Goal: Task Accomplishment & Management: Complete application form

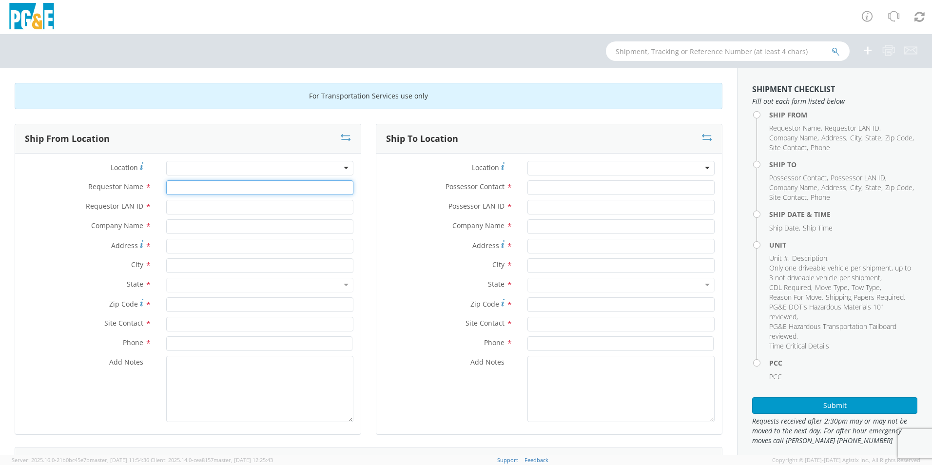
click at [230, 188] on input "Requestor Name *" at bounding box center [259, 187] width 187 height 15
click at [187, 194] on input "Requestor Name *" at bounding box center [259, 187] width 187 height 15
type input "j"
type input "[PERSON_NAME]"
click at [193, 203] on input "Requestor LAN ID *" at bounding box center [259, 207] width 187 height 15
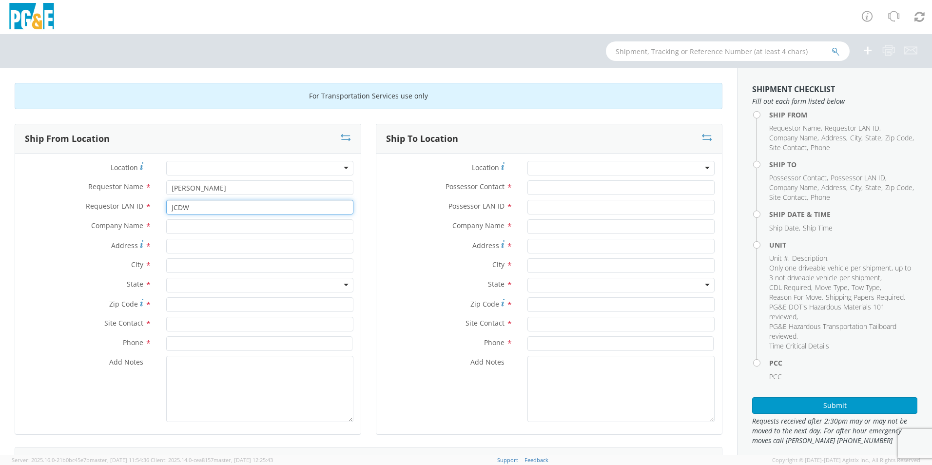
type input "JCDW"
click at [200, 224] on input "text" at bounding box center [259, 226] width 187 height 15
type input "PG&E"
click at [68, 256] on div "Address *" at bounding box center [188, 248] width 346 height 19
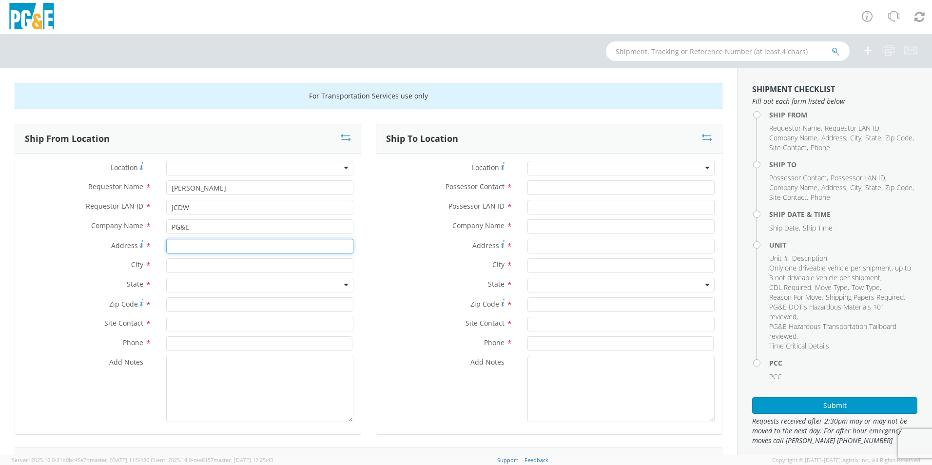
click at [209, 250] on input "Address *" at bounding box center [259, 246] width 187 height 15
click at [183, 244] on input "Address *" at bounding box center [259, 246] width 187 height 15
click at [192, 264] on input "text" at bounding box center [259, 265] width 187 height 15
drag, startPoint x: 305, startPoint y: 248, endPoint x: 136, endPoint y: 246, distance: 168.7
click at [136, 246] on div "Address * [STREET_ADDRESS]" at bounding box center [188, 246] width 346 height 15
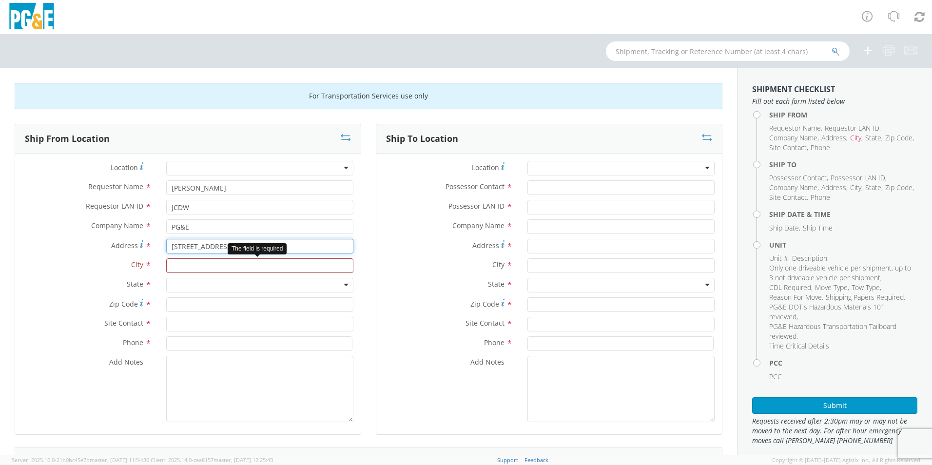
type input "[STREET_ADDRESS]"
click at [189, 266] on input "text" at bounding box center [259, 265] width 187 height 15
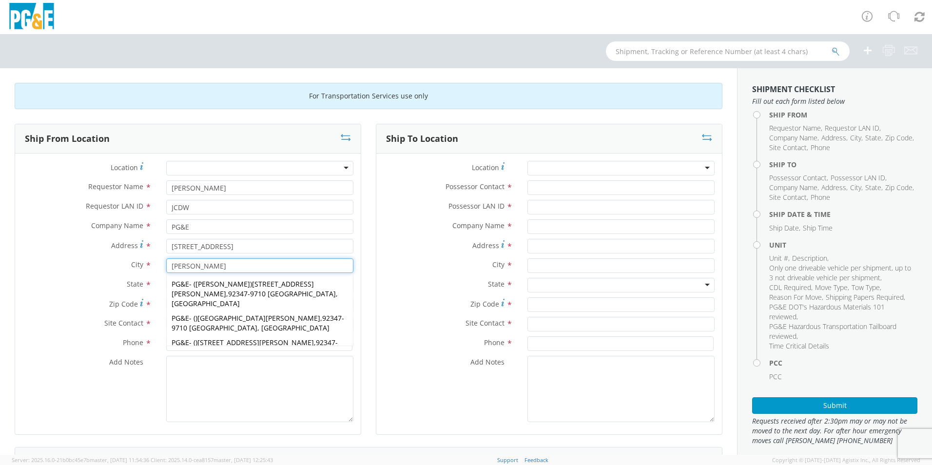
type input "[PERSON_NAME]"
click at [133, 285] on span "State" at bounding box center [135, 283] width 17 height 9
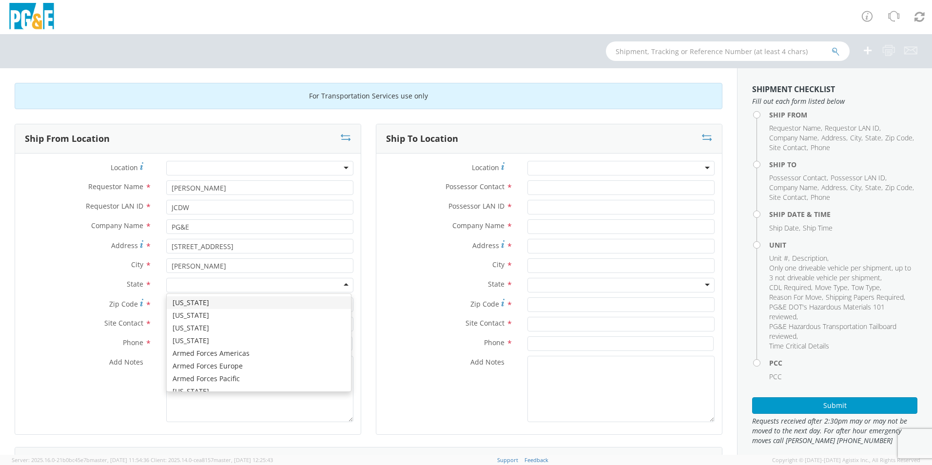
click at [187, 283] on div at bounding box center [259, 285] width 187 height 15
type input "CA"
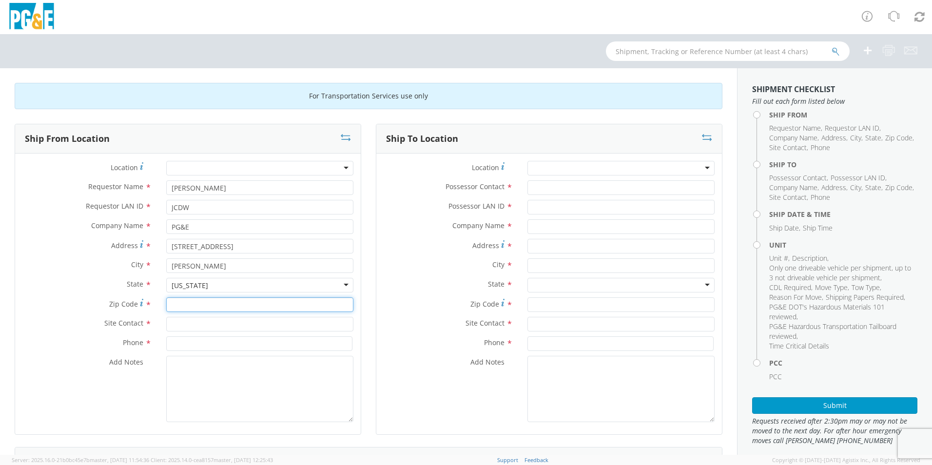
click at [195, 302] on input "Zip Code *" at bounding box center [259, 304] width 187 height 15
type input "92347"
click at [192, 321] on input "text" at bounding box center [259, 324] width 187 height 15
type input "R"
type input "[PERSON_NAME]"
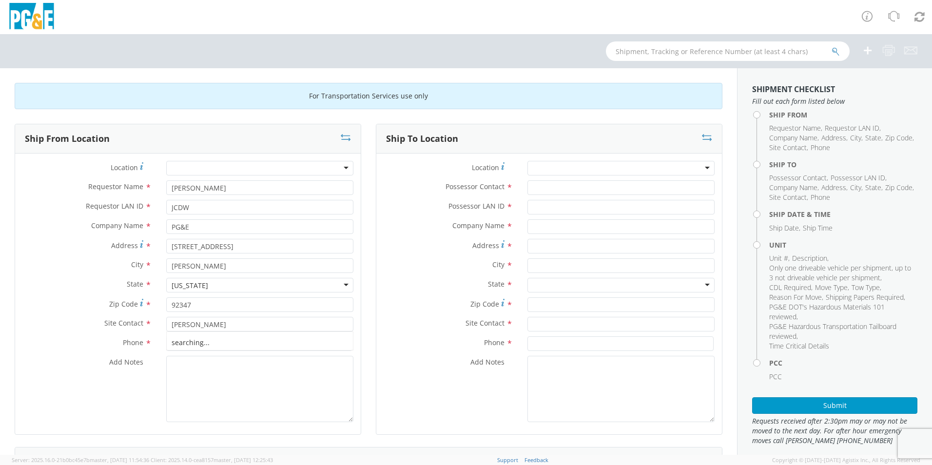
click at [125, 401] on div "Add Notes *" at bounding box center [188, 389] width 346 height 66
click at [186, 343] on input at bounding box center [259, 343] width 186 height 15
click at [305, 341] on input at bounding box center [259, 343] width 186 height 15
type input "[PHONE_NUMBER]"
click at [550, 187] on input "Possessor Contact *" at bounding box center [620, 187] width 187 height 15
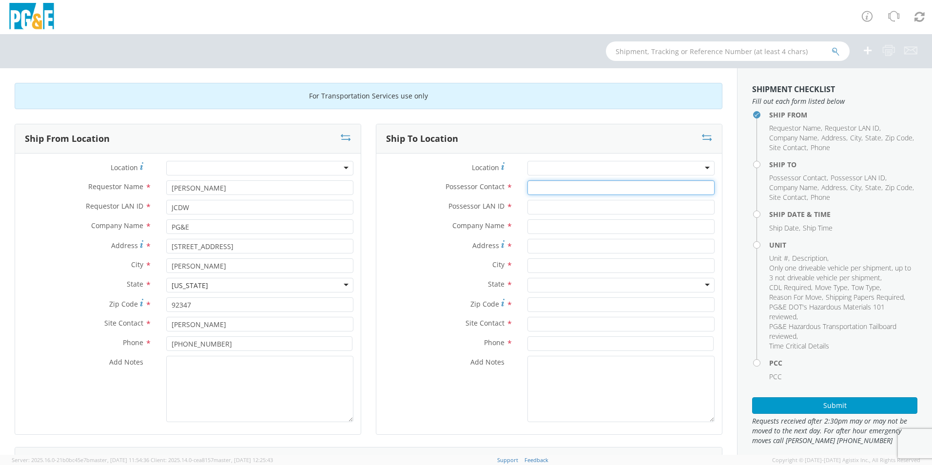
click at [576, 192] on input "Possessor Contact *" at bounding box center [620, 187] width 187 height 15
type input "[PERSON_NAME]"
click at [574, 208] on input "Possessor LAN ID *" at bounding box center [620, 207] width 187 height 15
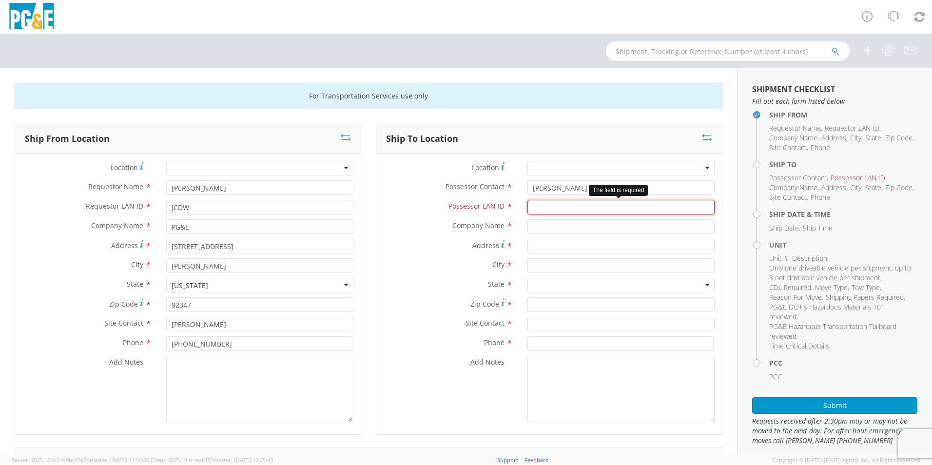
click at [568, 210] on input "Possessor LAN ID *" at bounding box center [620, 207] width 187 height 15
type input "M7M4"
click at [562, 223] on input "text" at bounding box center [620, 226] width 187 height 15
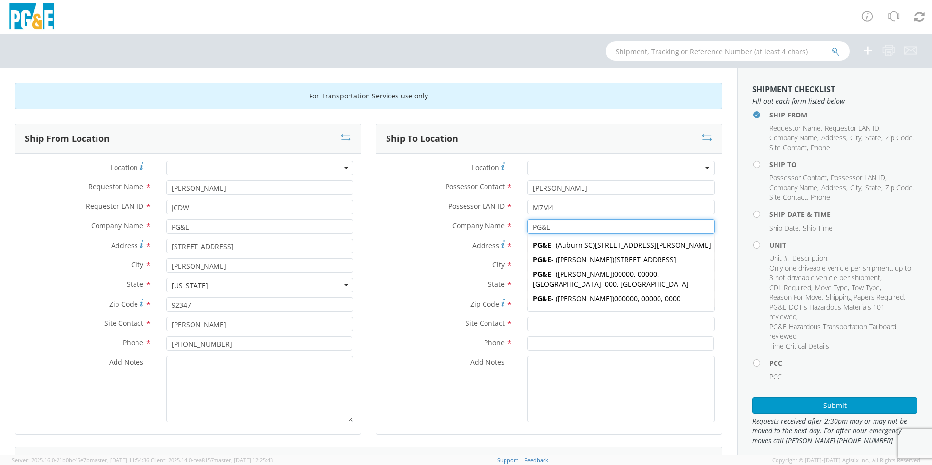
type input "PG&E"
click at [415, 312] on div "Zip Code *" at bounding box center [549, 306] width 346 height 19
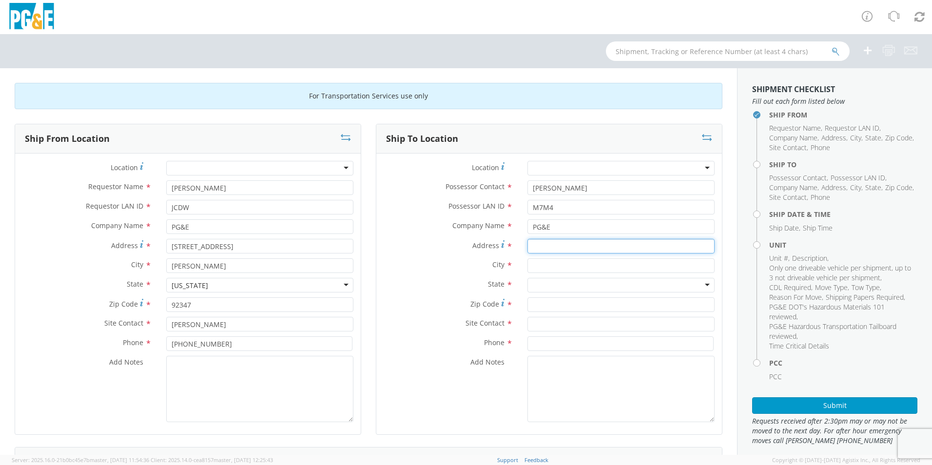
click at [544, 241] on input "Address *" at bounding box center [620, 246] width 187 height 15
type input "[STREET_ADDRESS][PERSON_NAME]"
click at [537, 263] on input "text" at bounding box center [620, 265] width 187 height 15
type input "BAKERSFIELD"
click at [468, 275] on div "City * [GEOGRAPHIC_DATA] searching..." at bounding box center [549, 267] width 346 height 19
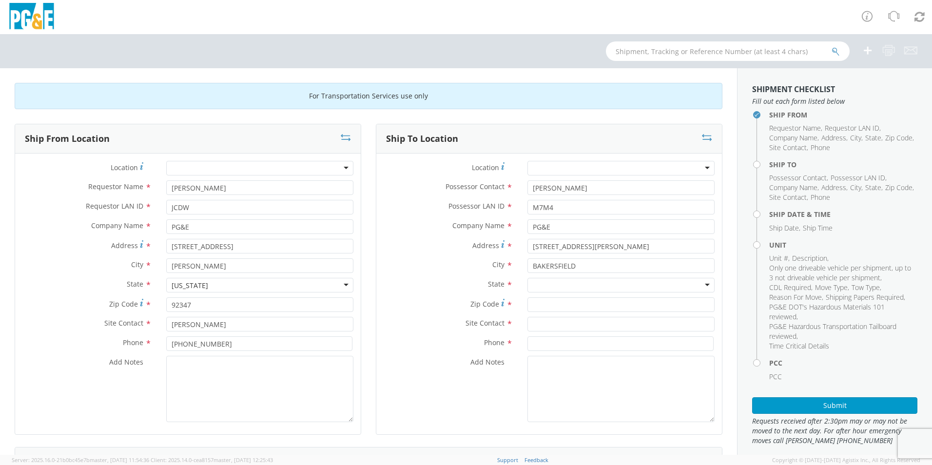
click at [534, 281] on div at bounding box center [620, 285] width 187 height 15
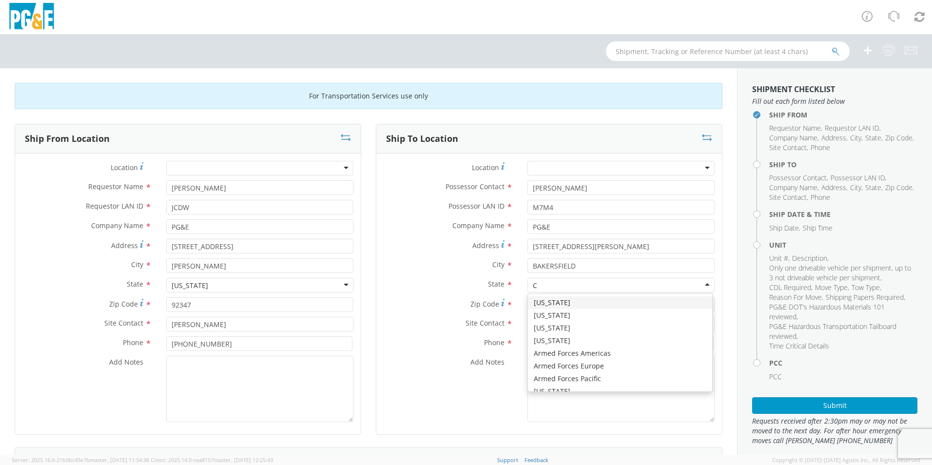
type input "CA"
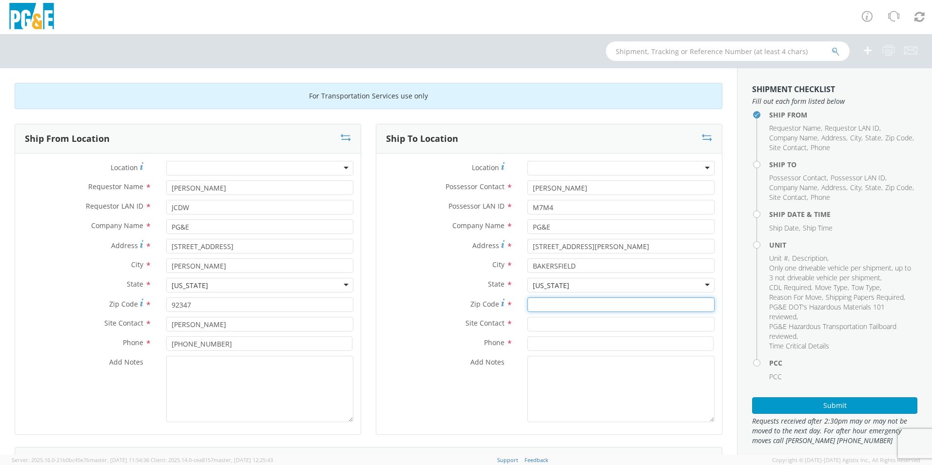
click at [550, 304] on input "Zip Code *" at bounding box center [620, 304] width 187 height 15
type input "93313"
click at [556, 319] on input "text" at bounding box center [620, 324] width 187 height 15
type input "[PERSON_NAME]"
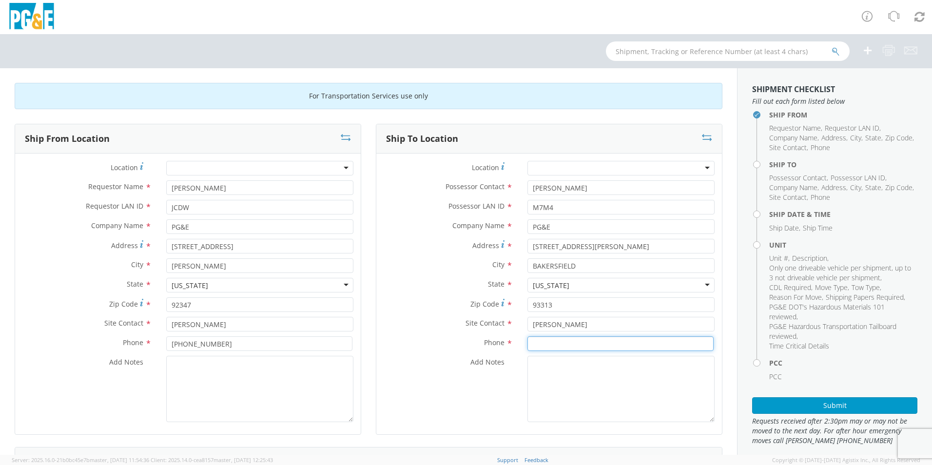
click at [614, 342] on input at bounding box center [620, 343] width 186 height 15
type input "6"
type input "[PHONE_NUMBER]"
click at [431, 367] on label "Add Notes *" at bounding box center [448, 362] width 144 height 13
click at [527, 367] on textarea "Add Notes *" at bounding box center [620, 389] width 187 height 66
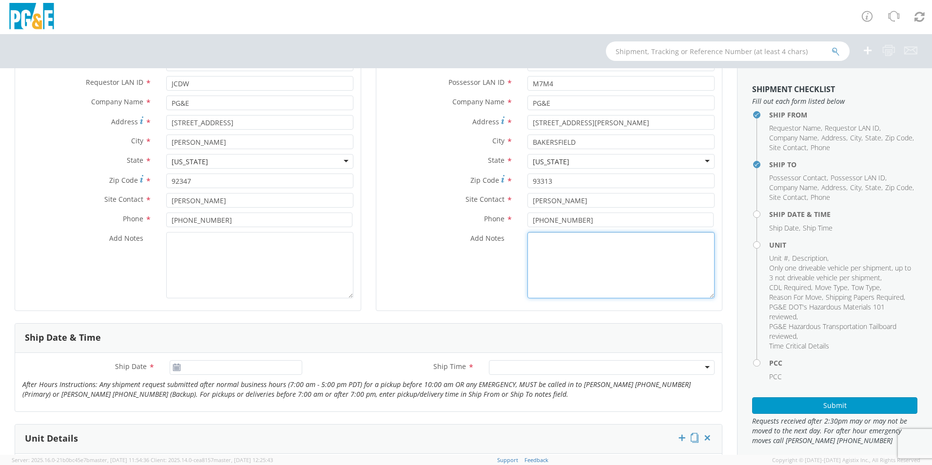
scroll to position [146, 0]
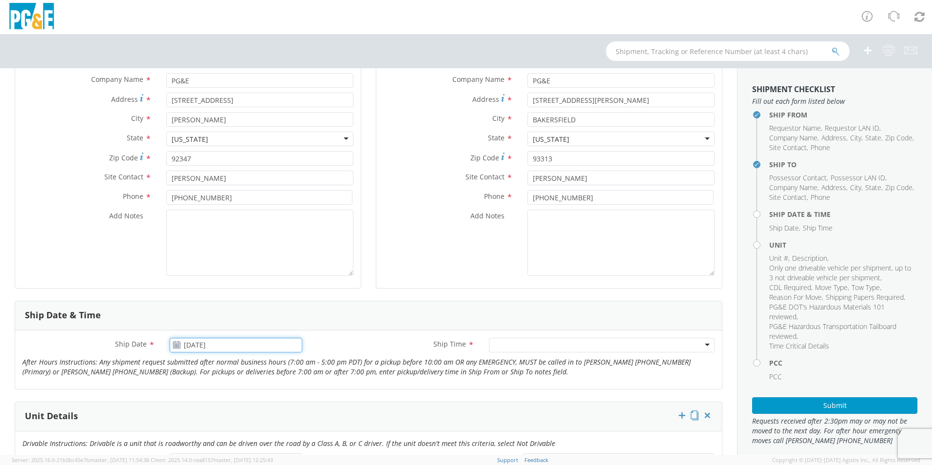
click at [190, 346] on input "[DATE]" at bounding box center [236, 345] width 133 height 15
click at [277, 278] on td "15" at bounding box center [272, 283] width 17 height 15
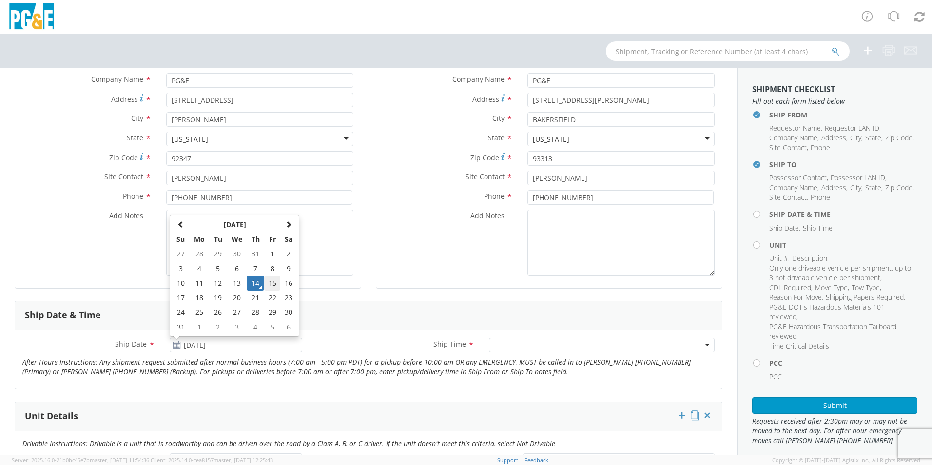
type input "[DATE]"
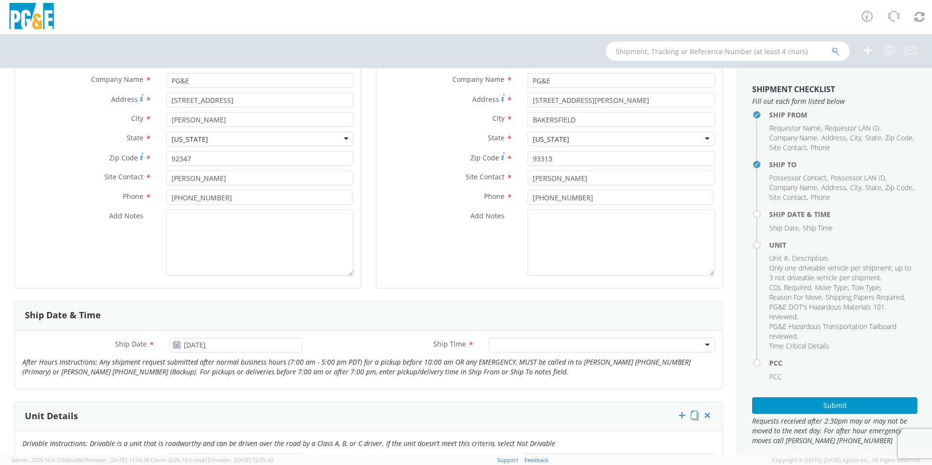
click at [510, 346] on div at bounding box center [602, 345] width 226 height 15
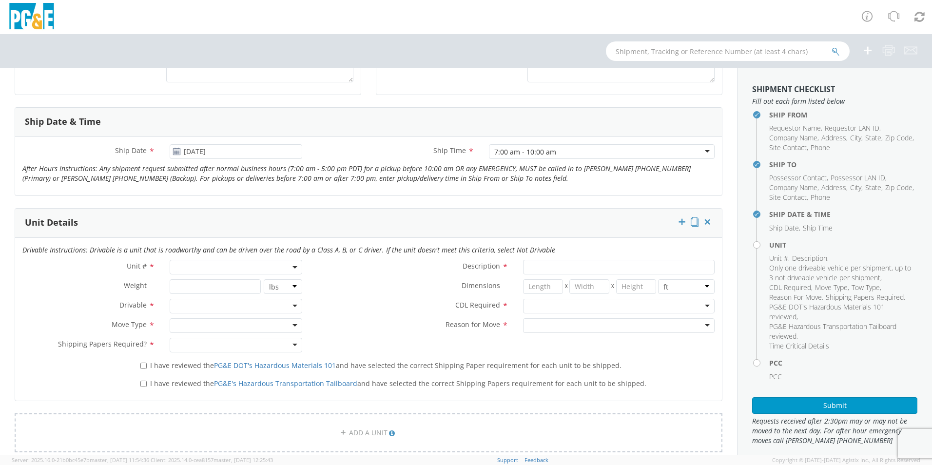
scroll to position [341, 0]
click at [197, 263] on span at bounding box center [236, 265] width 133 height 15
click at [204, 286] on input "search" at bounding box center [235, 281] width 126 height 15
type input "B27027"
type input "TRUCK; FLATBED W/CRANE 6X4"
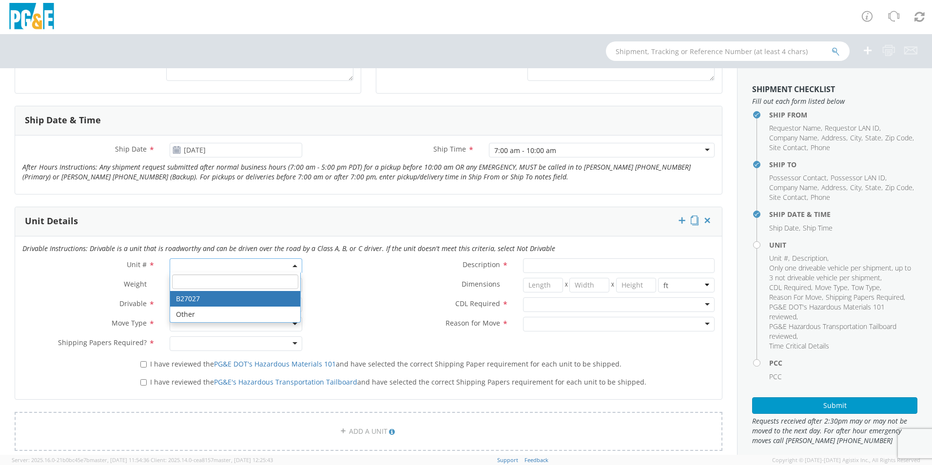
type input "66000"
select select "B27027"
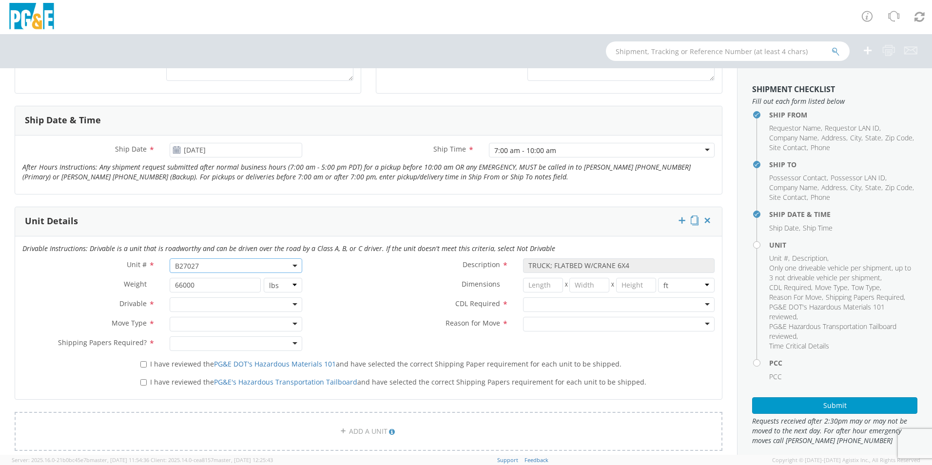
click at [200, 305] on div at bounding box center [236, 304] width 133 height 15
click at [200, 322] on div at bounding box center [236, 324] width 133 height 15
click at [197, 341] on div at bounding box center [236, 343] width 133 height 15
click at [552, 305] on div at bounding box center [619, 304] width 192 height 15
click at [550, 322] on div at bounding box center [619, 324] width 192 height 15
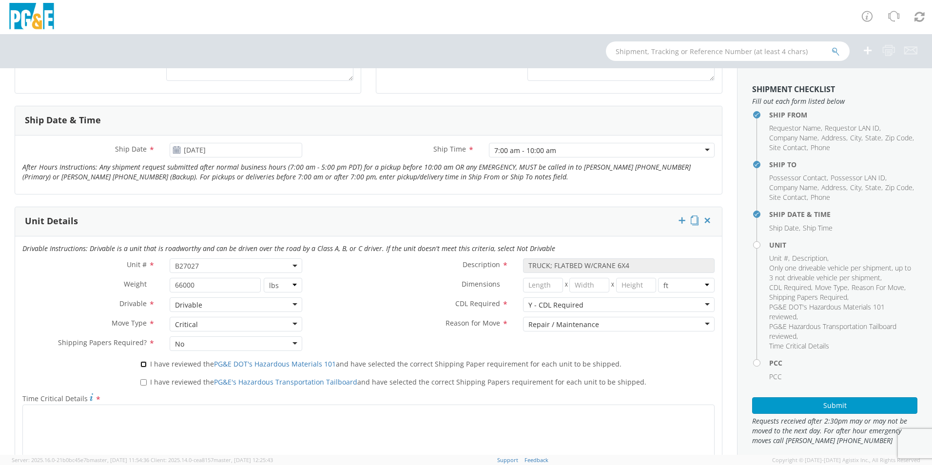
click at [142, 365] on input "I have reviewed the PG&E DOT's Hazardous Materials 101 and have selected the co…" at bounding box center [143, 364] width 6 height 6
checkbox input "true"
click at [143, 383] on input "I have reviewed the PG&E's Hazardous Transportation Tailboard and have selected…" at bounding box center [143, 382] width 6 height 6
checkbox input "true"
click at [143, 399] on label "Time Critical Details *" at bounding box center [368, 398] width 707 height 13
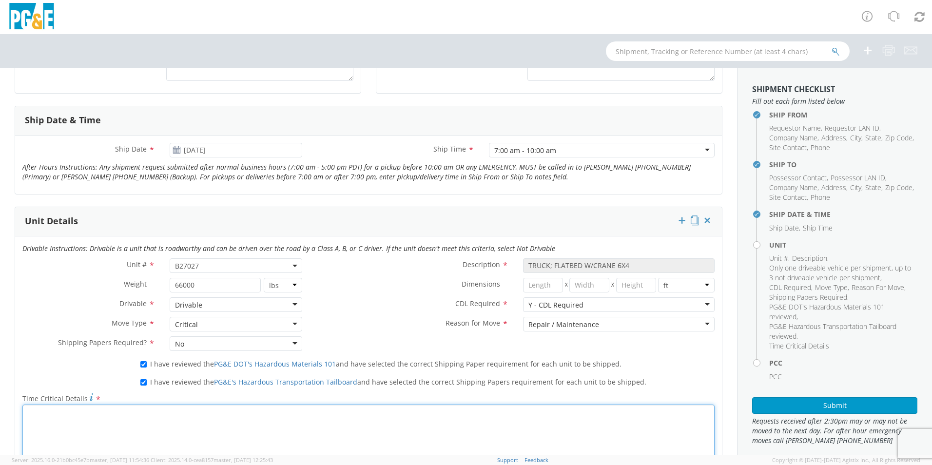
click at [143, 405] on textarea "Time Critical Details *" at bounding box center [368, 438] width 692 height 66
click at [140, 412] on textarea "Time Critical Details *" at bounding box center [368, 438] width 692 height 66
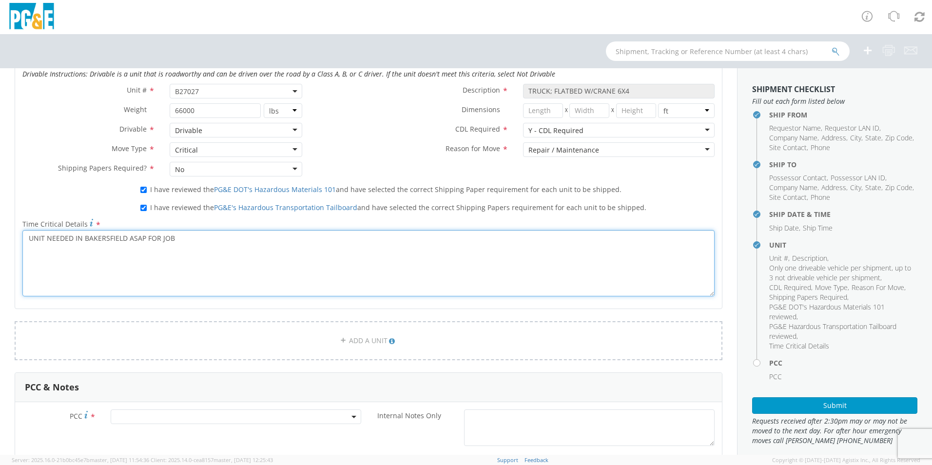
scroll to position [536, 0]
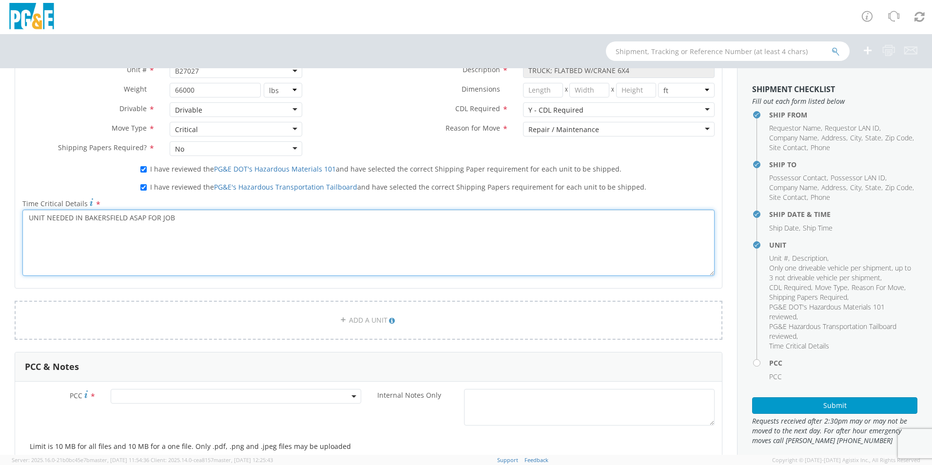
type textarea "UNIT NEEDED IN BAKERSFIELD ASAP FOR JOB"
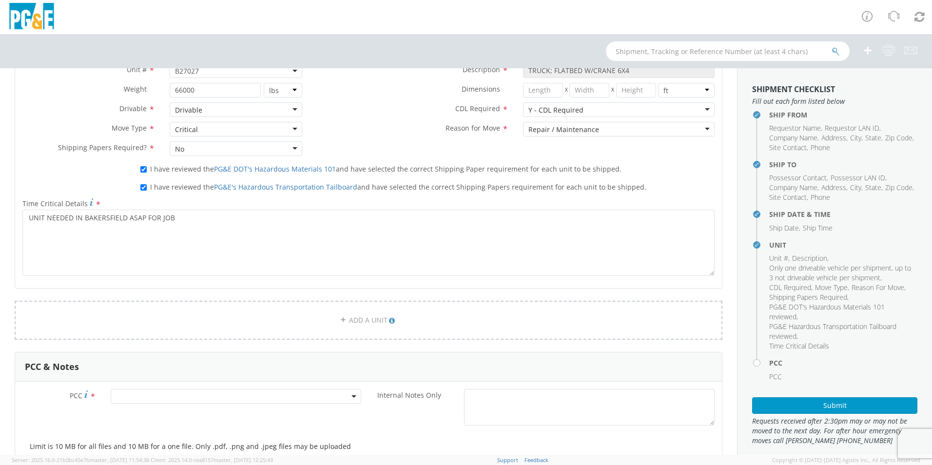
click at [227, 394] on span at bounding box center [236, 396] width 251 height 15
click at [195, 413] on input "number" at bounding box center [234, 412] width 243 height 15
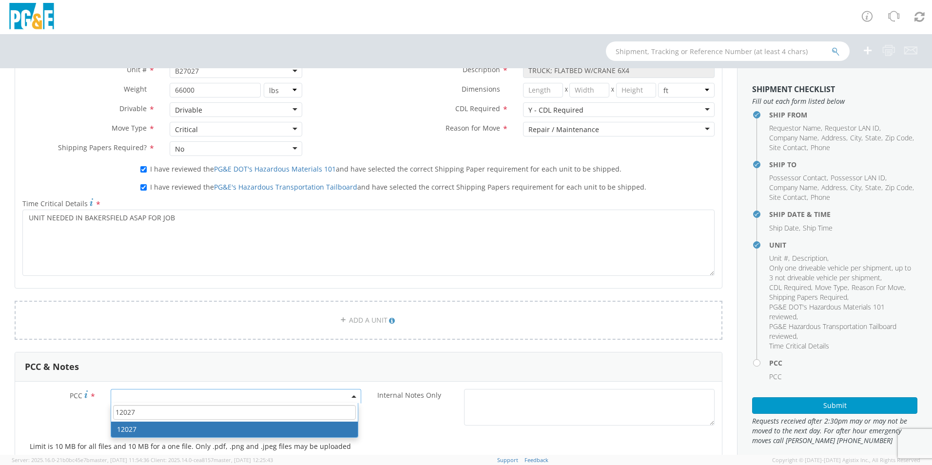
type input "12027"
select select "12027"
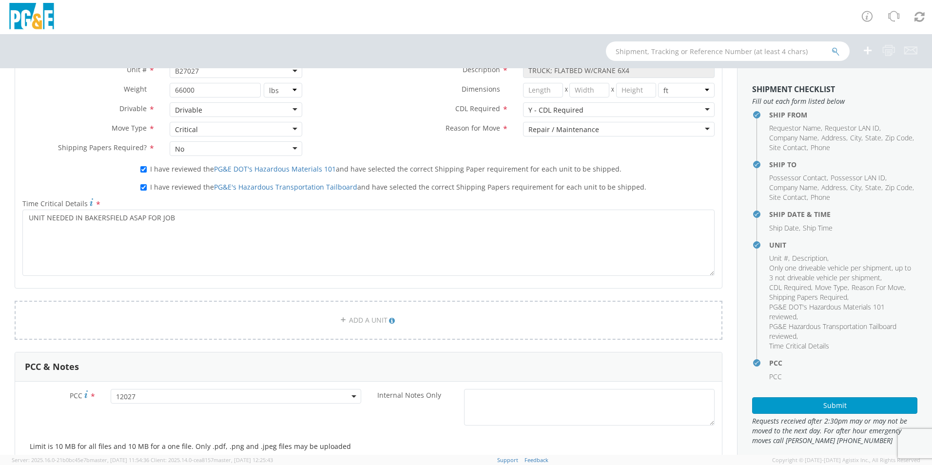
click at [414, 415] on div "Internal Notes Only *" at bounding box center [545, 407] width 353 height 37
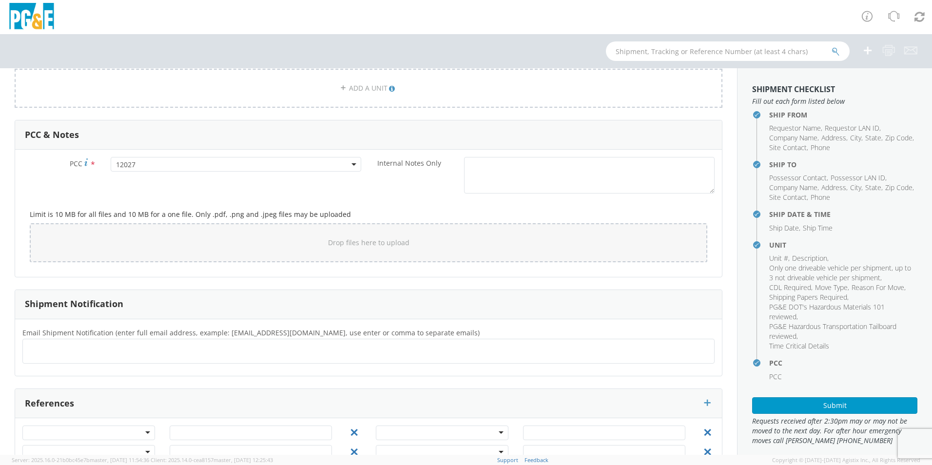
scroll to position [780, 0]
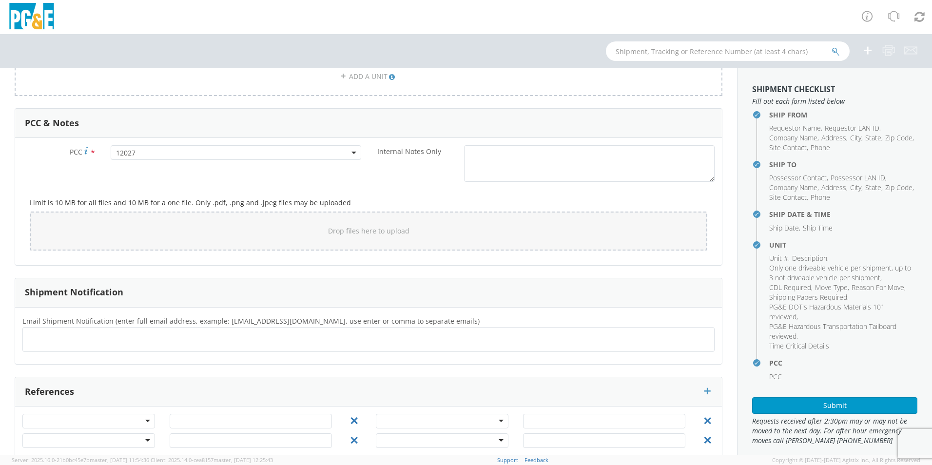
click at [228, 339] on ul at bounding box center [368, 339] width 683 height 16
click at [68, 338] on ul at bounding box center [368, 339] width 683 height 16
type input "[EMAIL_ADDRESS][DOMAIN_NAME]"
click at [222, 342] on ul "[EMAIL_ADDRESS][DOMAIN_NAME] ×" at bounding box center [368, 339] width 683 height 17
type input "[EMAIL_ADDRESS][DOMAIN_NAME]"
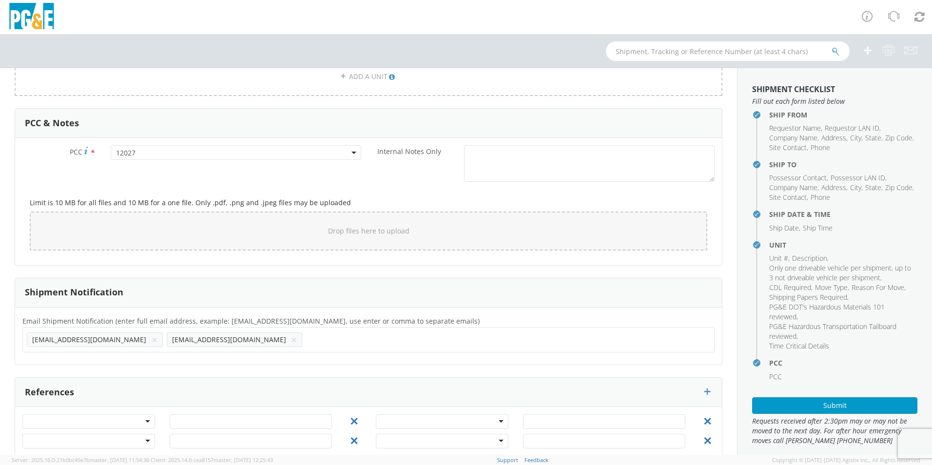
click at [214, 337] on ul "[EMAIL_ADDRESS][DOMAIN_NAME] × [EMAIL_ADDRESS][DOMAIN_NAME] ×" at bounding box center [368, 339] width 683 height 17
type input "[EMAIL_ADDRESS][DOMAIN_NAME]"
click at [249, 362] on div "Email Shipment Notification (enter full email address, example: [EMAIL_ADDRESS]…" at bounding box center [368, 337] width 707 height 58
click at [393, 346] on ul "[EMAIL_ADDRESS][DOMAIN_NAME] × [EMAIL_ADDRESS][DOMAIN_NAME] × [EMAIL_ADDRESS][D…" at bounding box center [368, 339] width 683 height 17
type input "[EMAIL_ADDRESS][DOMAIN_NAME]"
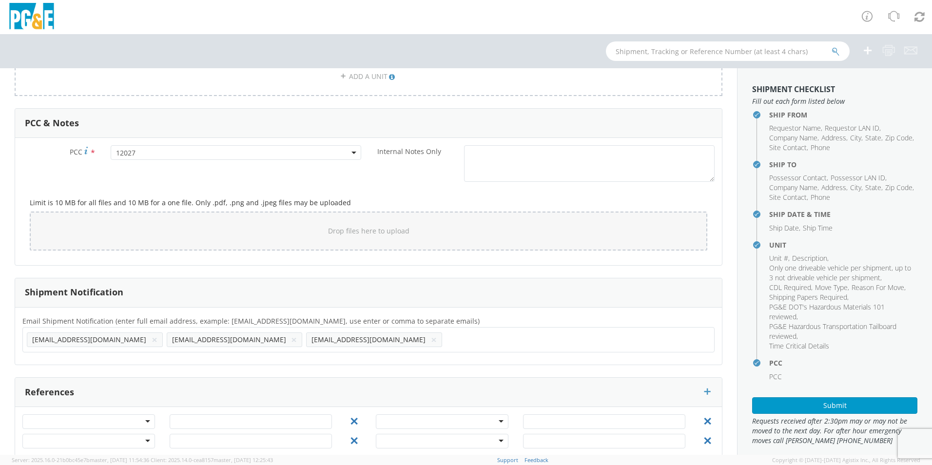
click at [389, 357] on div "Email Shipment Notification (enter full email address, example: [EMAIL_ADDRESS]…" at bounding box center [368, 336] width 707 height 43
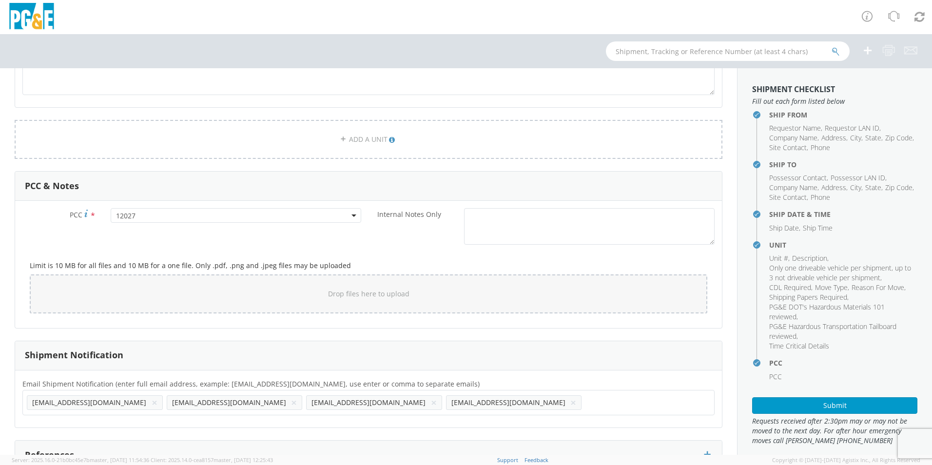
scroll to position [799, 0]
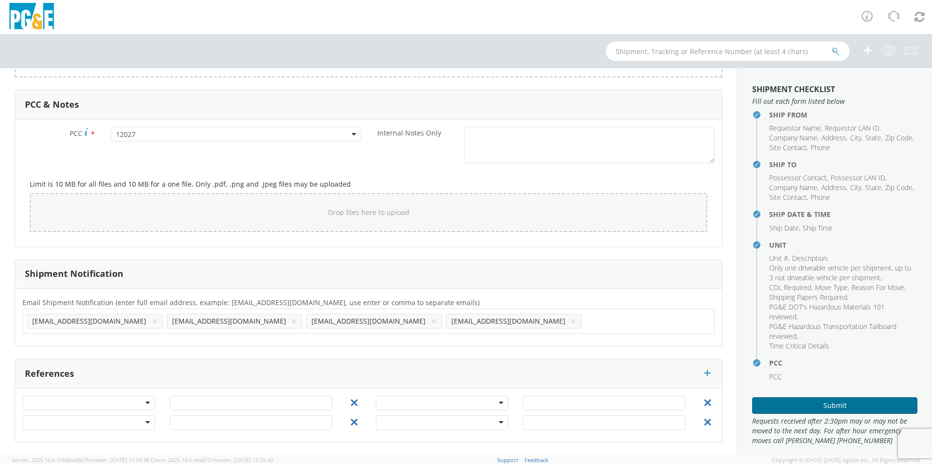
click at [785, 402] on button "Submit" at bounding box center [834, 405] width 165 height 17
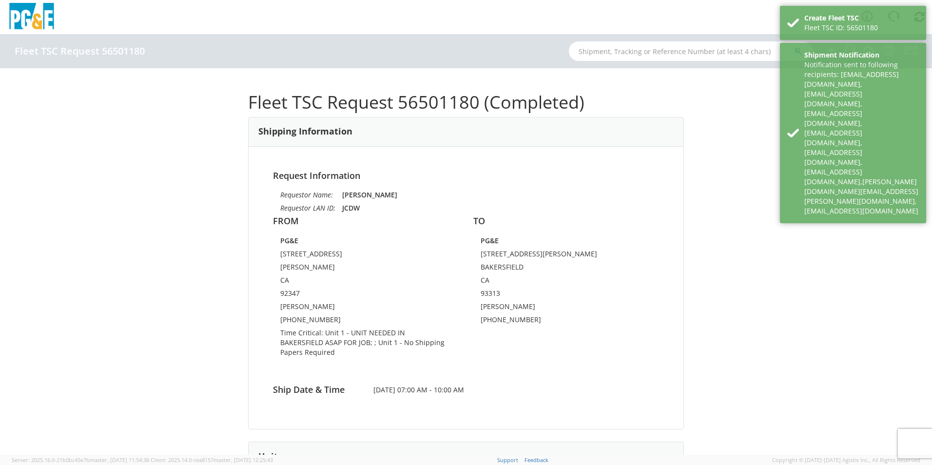
click at [749, 255] on div "Fleet TSC Request 56501180 (Completed) Shipping Information Request Information…" at bounding box center [466, 261] width 932 height 387
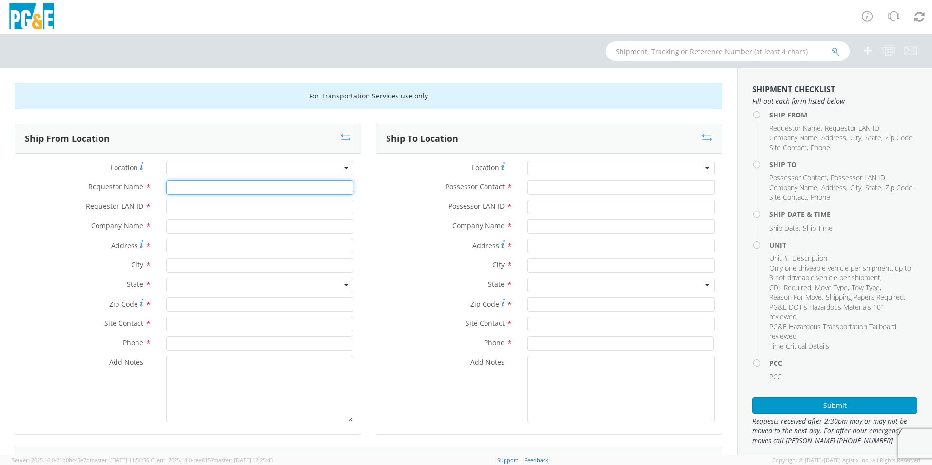
click at [214, 187] on input "Requestor Name *" at bounding box center [259, 187] width 187 height 15
type input "J"
type input "[PERSON_NAME]"
click at [227, 208] on input "Requestor LAN ID *" at bounding box center [259, 207] width 187 height 15
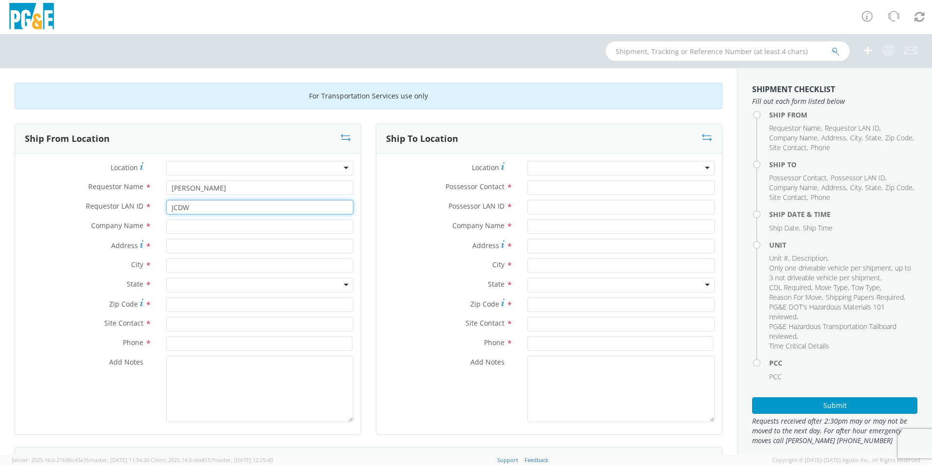
type input "JCDW"
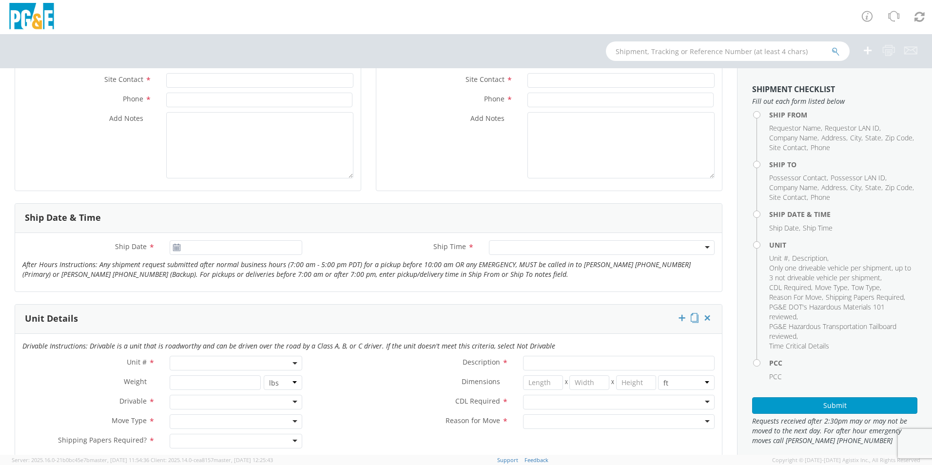
click at [212, 366] on span at bounding box center [236, 363] width 133 height 15
click at [214, 385] on input "search" at bounding box center [235, 379] width 126 height 15
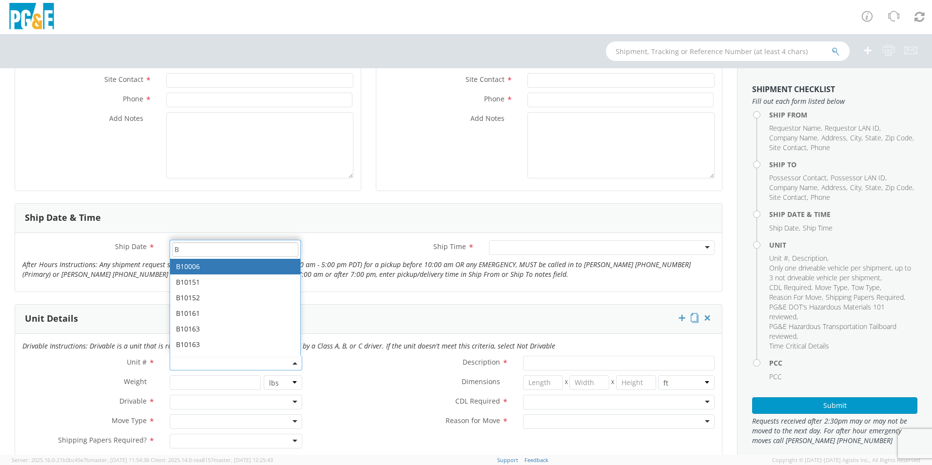
click at [188, 248] on input "B" at bounding box center [235, 249] width 126 height 15
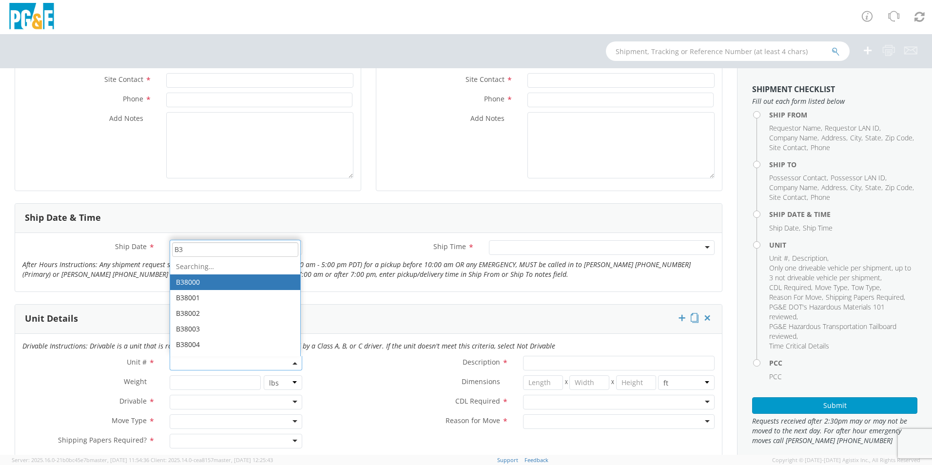
type input "B"
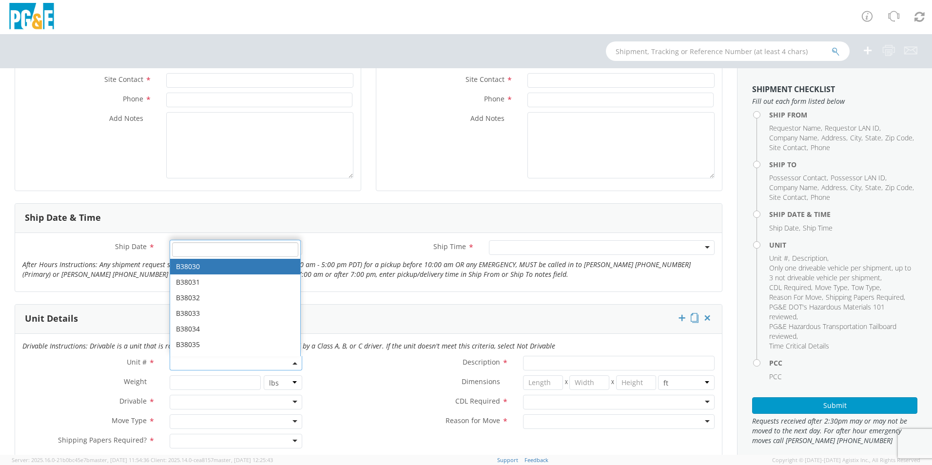
click at [333, 291] on div "Ship Date * Ship Time * Any Time 7:00 am - 10:00 am 10:00 am - 1:00 pm 1:00 pm …" at bounding box center [368, 262] width 707 height 58
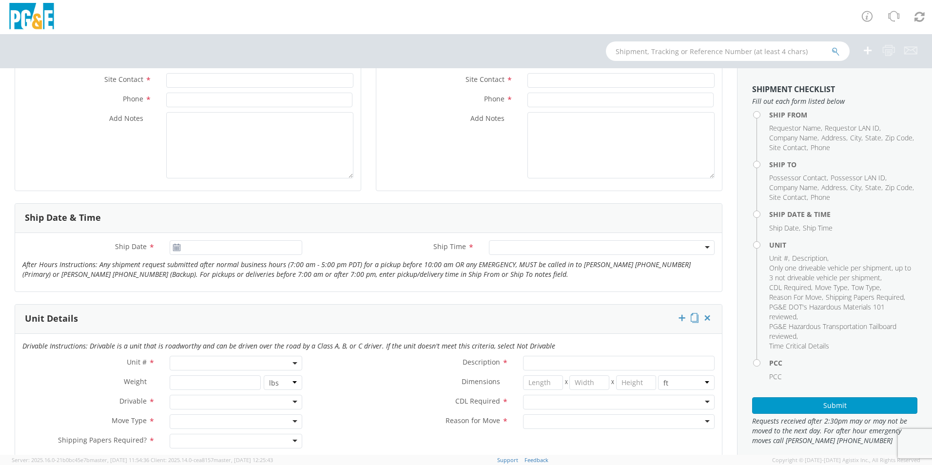
click at [209, 363] on span at bounding box center [236, 363] width 133 height 15
click at [200, 332] on input "search" at bounding box center [235, 331] width 126 height 15
type input "B38036"
type input "EQ; UTILITY TRANSPORT"
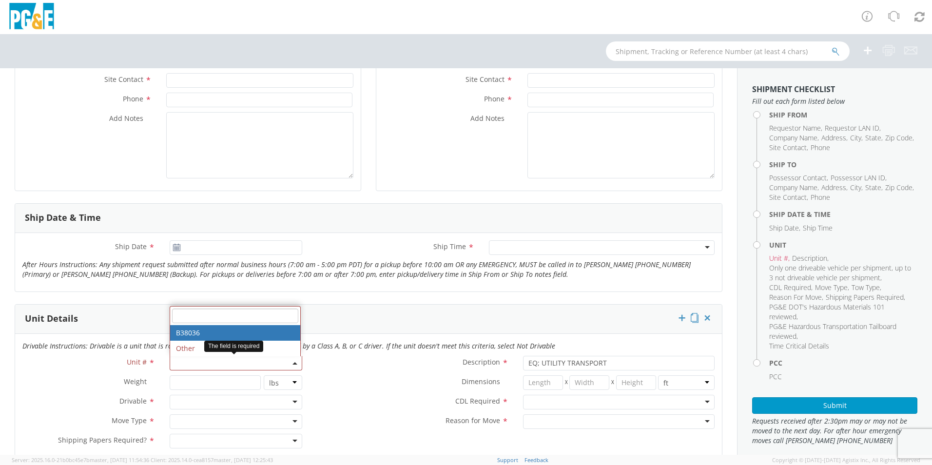
select select "B38036"
select select "? string: ?"
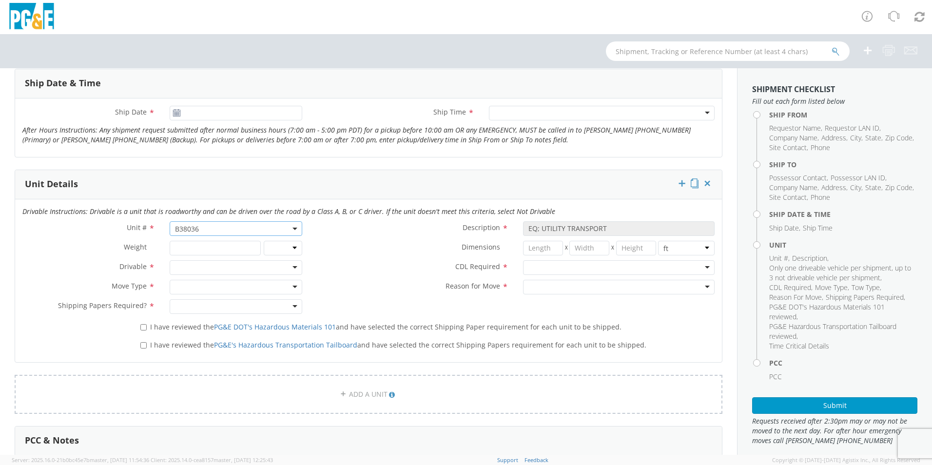
scroll to position [390, 0]
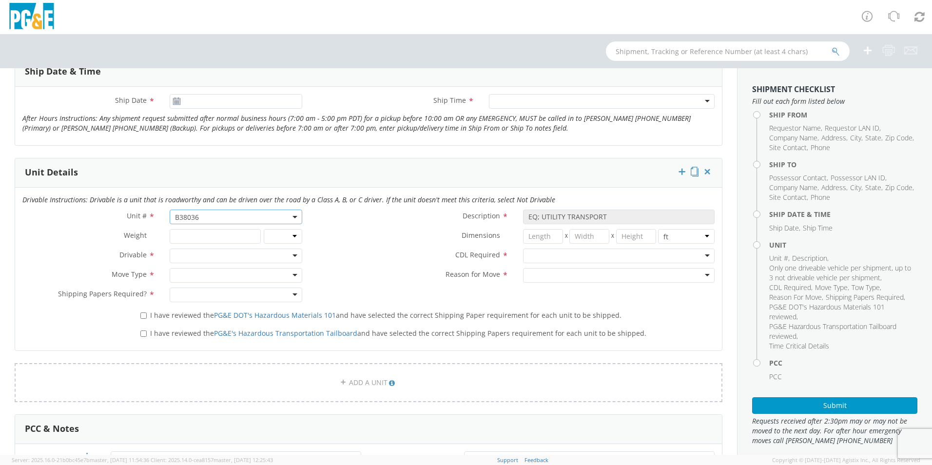
click at [190, 254] on div at bounding box center [236, 256] width 133 height 15
click at [192, 264] on div "Drivable * Not Drivable Not Drivable Drivable Not Drivable" at bounding box center [162, 258] width 294 height 19
click at [195, 271] on div at bounding box center [236, 275] width 133 height 15
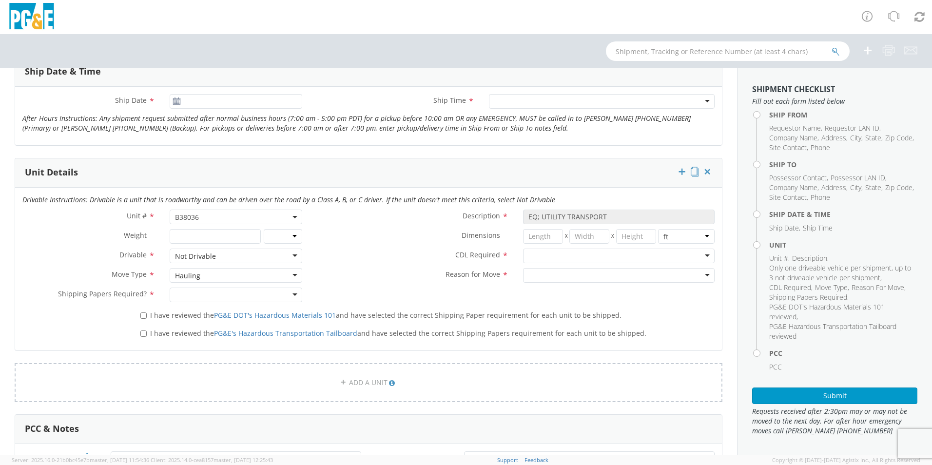
click at [188, 294] on div at bounding box center [236, 295] width 133 height 15
click at [143, 315] on input "I have reviewed the PG&E DOT's Hazardous Materials 101 and have selected the co…" at bounding box center [143, 315] width 6 height 6
checkbox input "true"
click at [141, 333] on input "I have reviewed the PG&E's Hazardous Transportation Tailboard and have selected…" at bounding box center [143, 334] width 6 height 6
checkbox input "true"
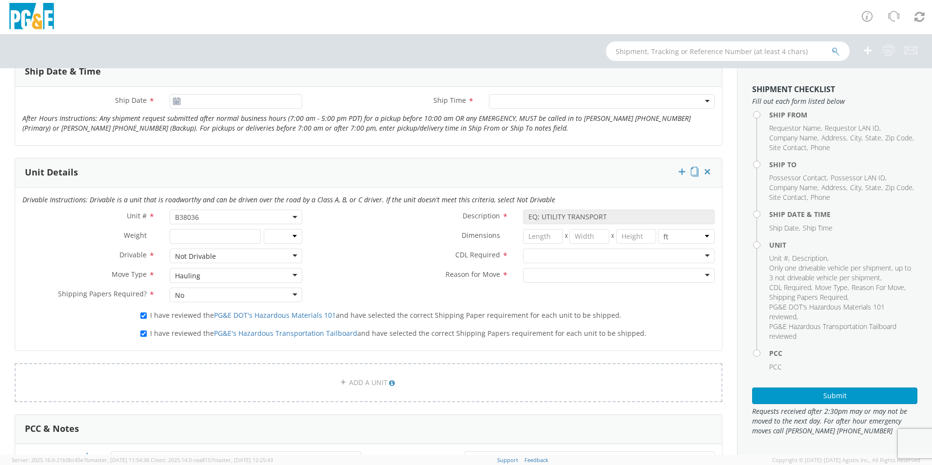
click at [536, 257] on div at bounding box center [619, 256] width 192 height 15
click at [535, 277] on div at bounding box center [619, 275] width 192 height 15
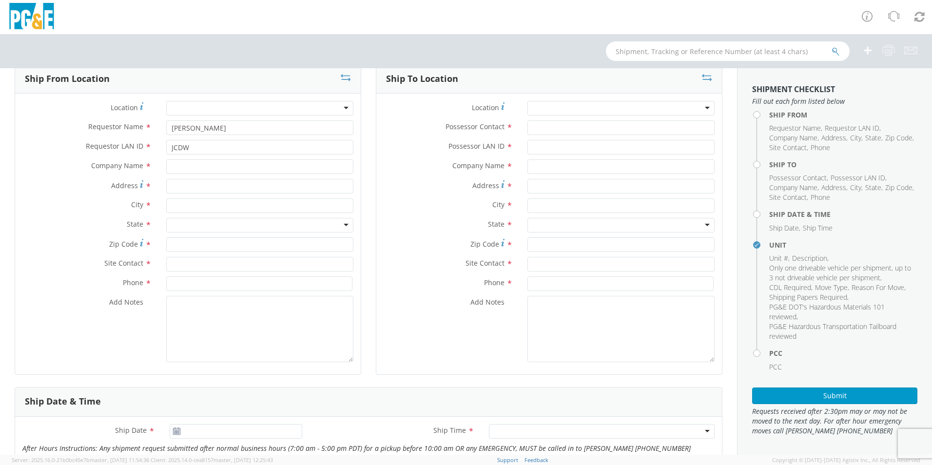
scroll to position [244, 0]
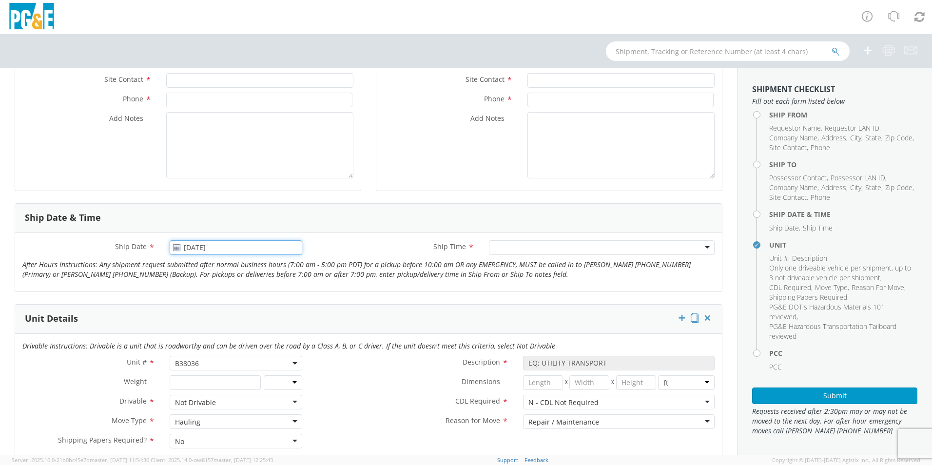
click at [239, 250] on input "[DATE]" at bounding box center [236, 247] width 133 height 15
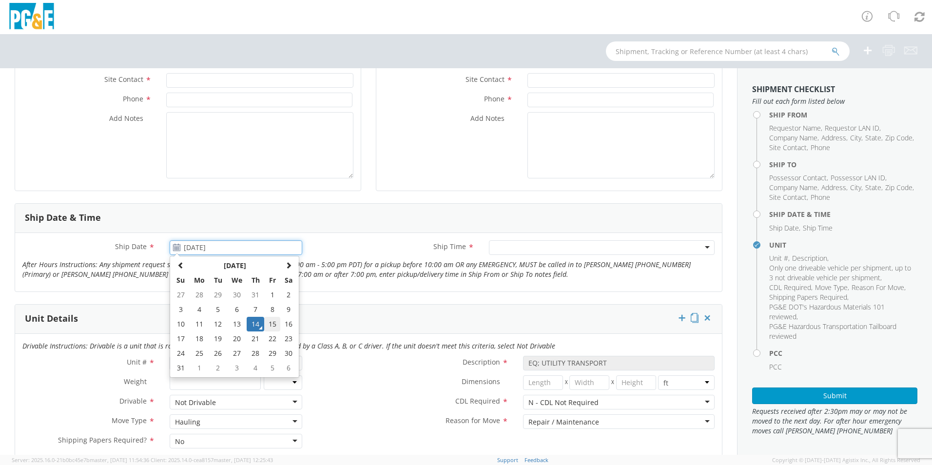
click at [274, 325] on td "15" at bounding box center [272, 324] width 17 height 15
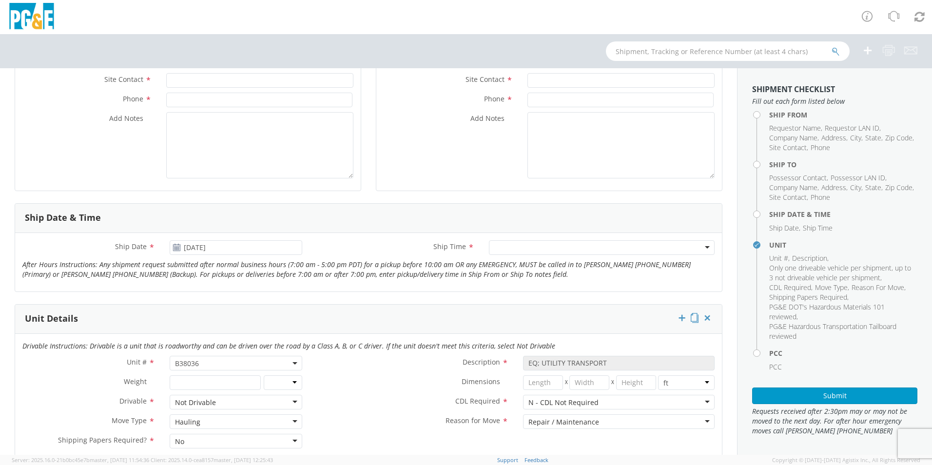
click at [555, 242] on div at bounding box center [602, 247] width 226 height 15
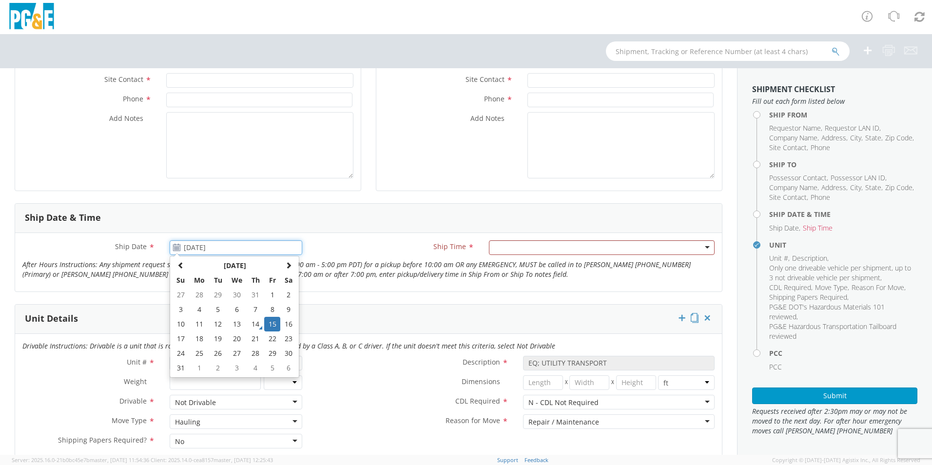
click at [243, 244] on input "[DATE]" at bounding box center [236, 247] width 133 height 15
click at [216, 337] on td "19" at bounding box center [218, 338] width 17 height 15
type input "08/19/2025"
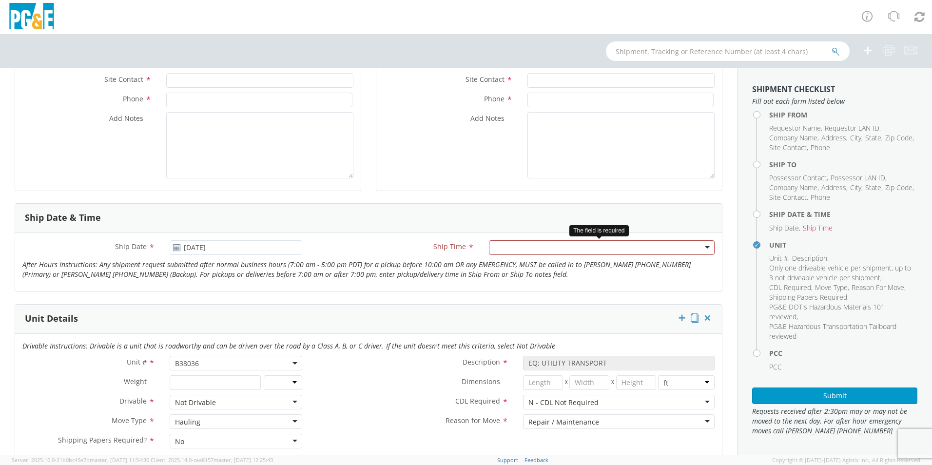
click at [495, 249] on div at bounding box center [602, 247] width 226 height 15
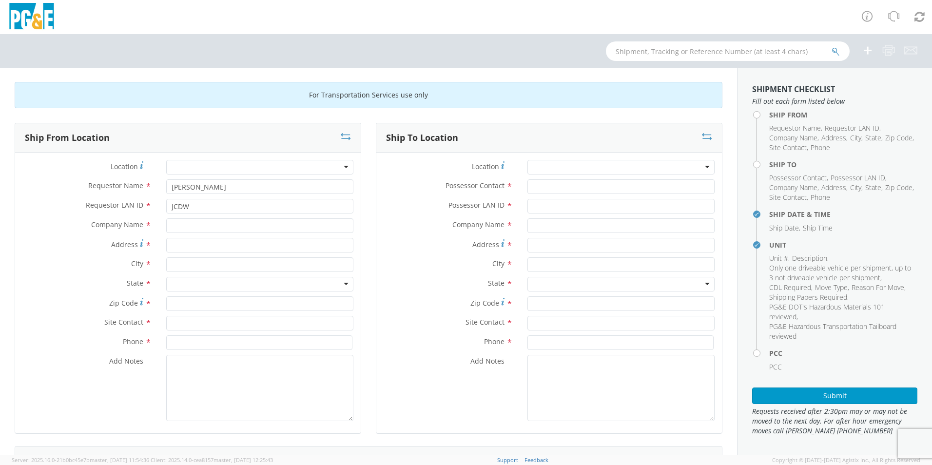
scroll to position [0, 0]
click at [277, 227] on input "text" at bounding box center [259, 226] width 187 height 15
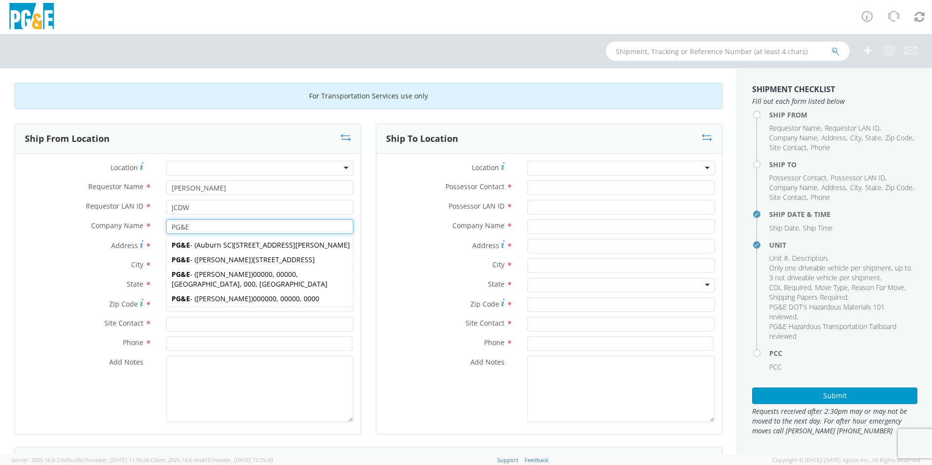
type input "PG&E"
click at [115, 247] on span "Address" at bounding box center [124, 245] width 27 height 9
click at [166, 247] on input "Address *" at bounding box center [259, 246] width 187 height 15
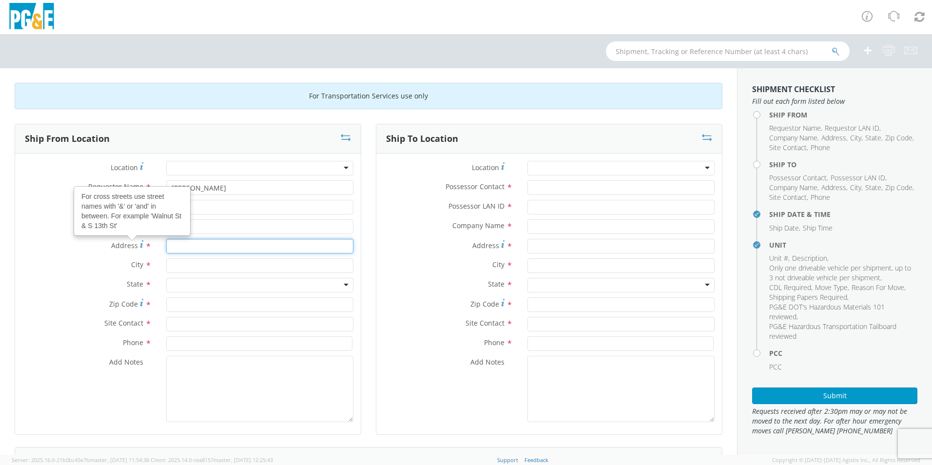
drag, startPoint x: 167, startPoint y: 242, endPoint x: 174, endPoint y: 242, distance: 6.8
click at [169, 242] on input "Address For cross streets use street names with '&' or 'and' in between. For ex…" at bounding box center [259, 246] width 187 height 15
click at [176, 243] on input "Address For cross streets use street names with '&' or 'and' in between. For ex…" at bounding box center [259, 246] width 187 height 15
type input "[STREET_ADDRESS][PERSON_NAME]"
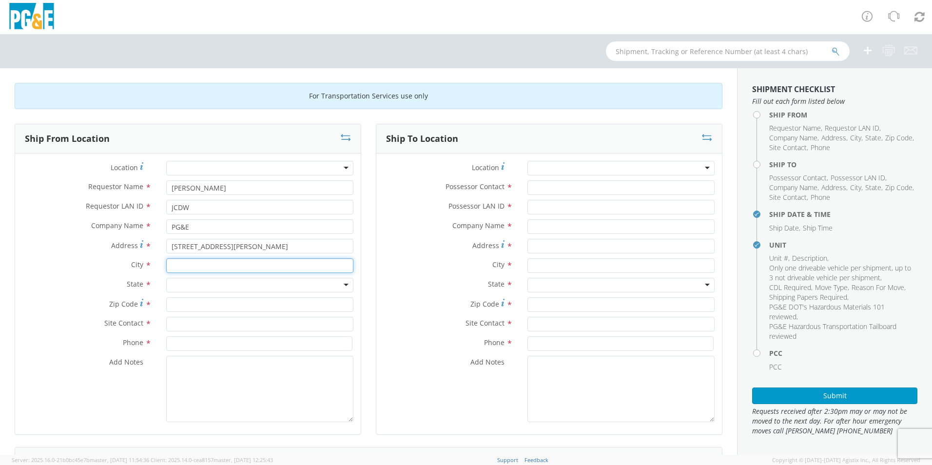
click at [188, 265] on input "text" at bounding box center [259, 265] width 187 height 15
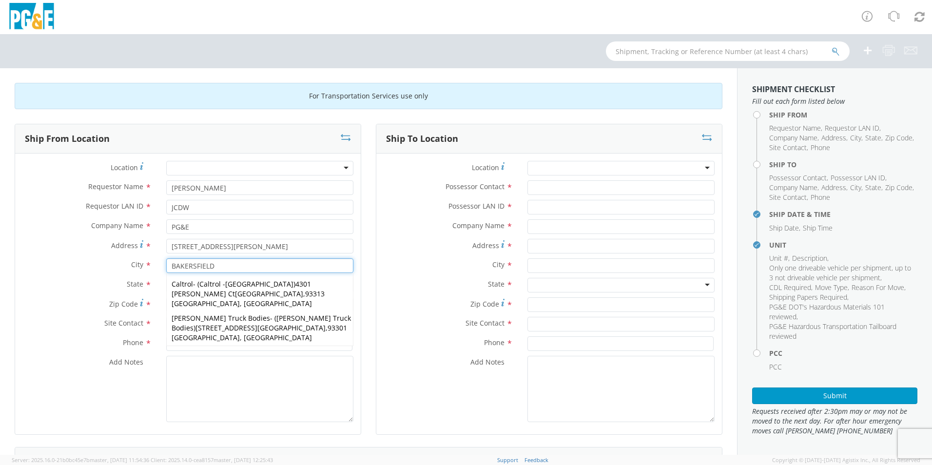
type input "BAKERSFIELD"
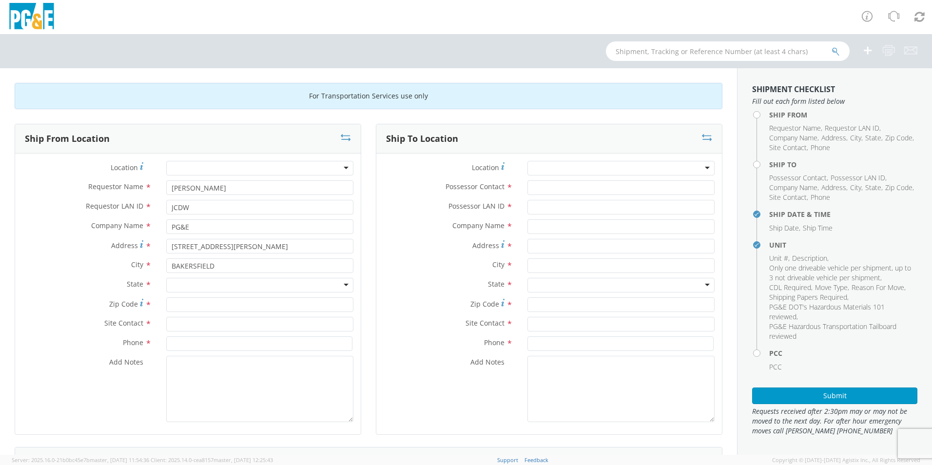
click at [143, 290] on label "State *" at bounding box center [87, 284] width 144 height 13
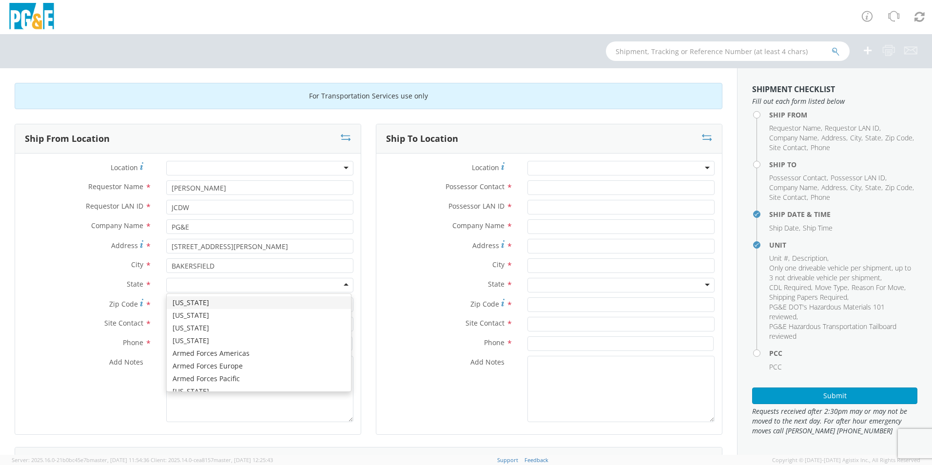
click at [182, 287] on div at bounding box center [259, 285] width 187 height 15
type input "CA"
click at [107, 299] on label "Zip Code *" at bounding box center [87, 303] width 144 height 13
click at [166, 299] on input "Zip Code *" at bounding box center [259, 304] width 187 height 15
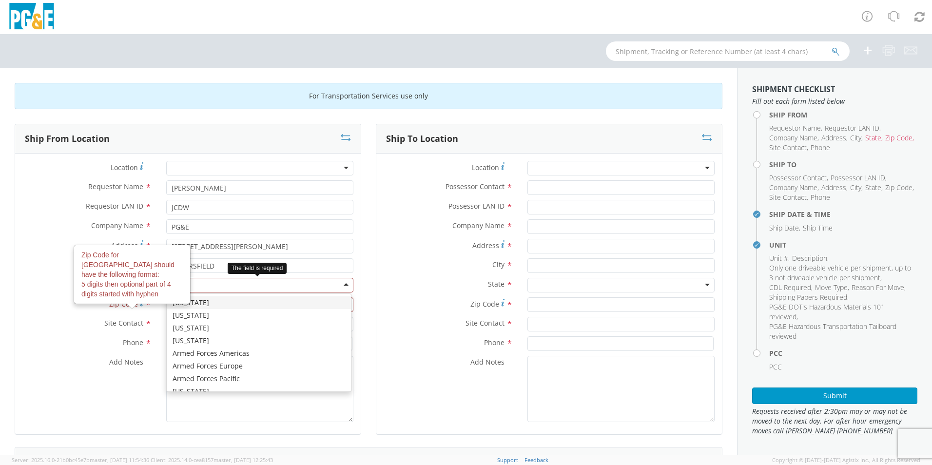
click at [203, 288] on div at bounding box center [259, 285] width 187 height 15
type input "CA"
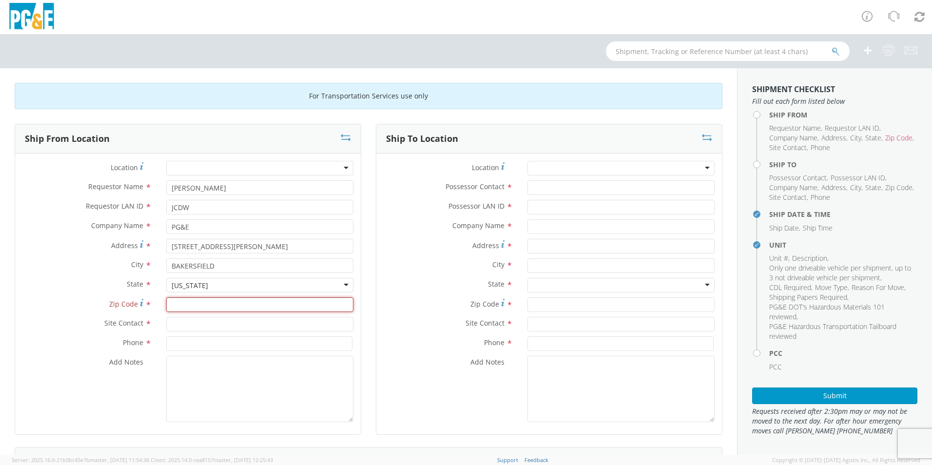
click at [203, 303] on input "Zip Code *" at bounding box center [259, 304] width 187 height 15
type input "93313"
click at [213, 324] on input "text" at bounding box center [259, 324] width 187 height 15
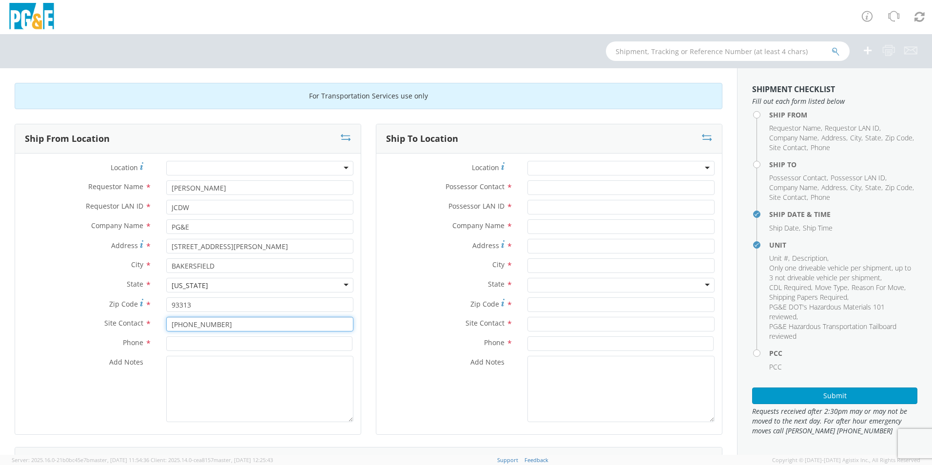
drag, startPoint x: 215, startPoint y: 325, endPoint x: 123, endPoint y: 331, distance: 91.8
click at [123, 331] on div "Site Contact * 661-440-6809" at bounding box center [188, 324] width 346 height 15
type input "[PERSON_NAME]"
click at [122, 333] on div "Site Contact * JOEY DOMINGUEZ searching..." at bounding box center [188, 326] width 346 height 19
drag, startPoint x: 122, startPoint y: 333, endPoint x: 197, endPoint y: 340, distance: 75.8
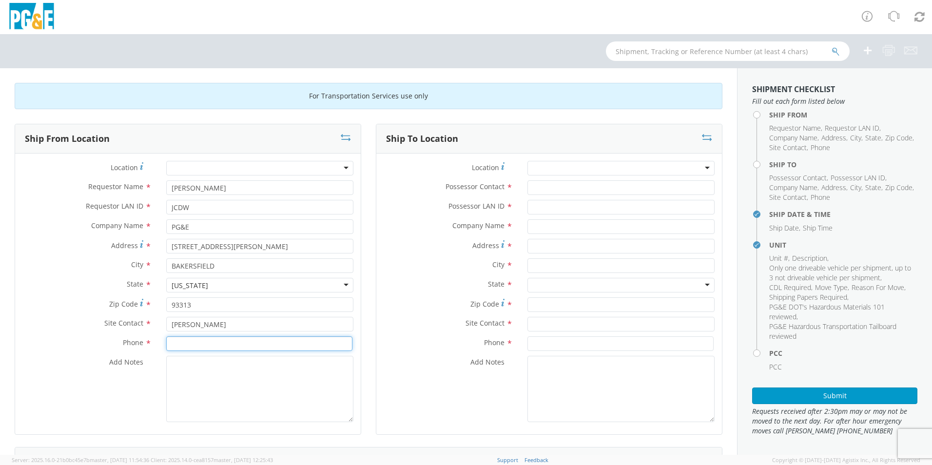
click at [197, 340] on input at bounding box center [259, 343] width 186 height 15
type input "661-440-6809"
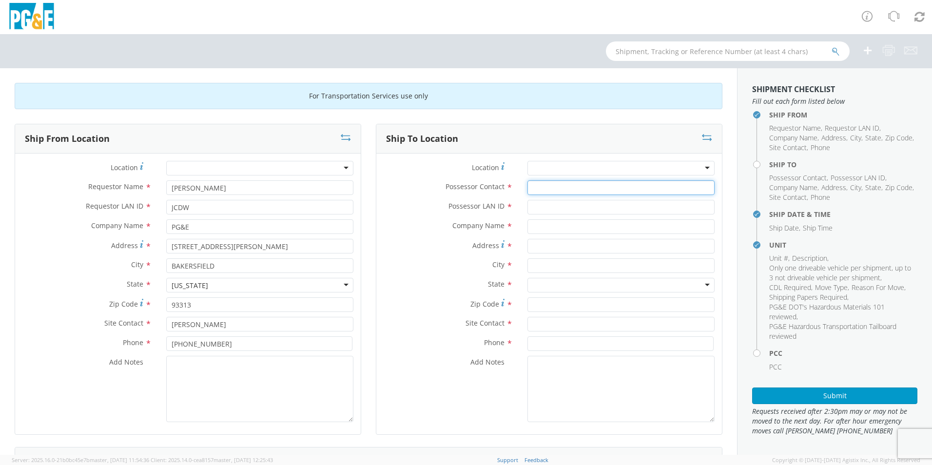
click at [588, 191] on input "Possessor Contact *" at bounding box center [620, 187] width 187 height 15
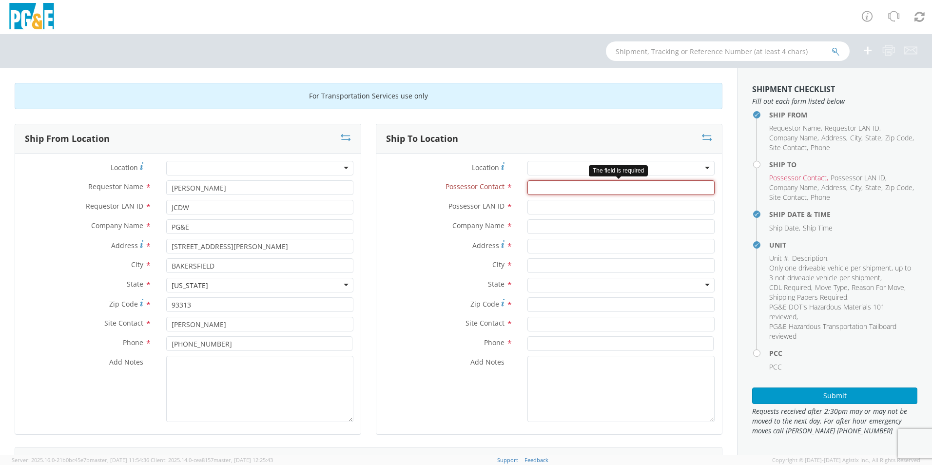
click at [546, 190] on input "Possessor Contact *" at bounding box center [620, 187] width 187 height 15
click at [536, 190] on input "Possessor Contact *" at bounding box center [620, 187] width 187 height 15
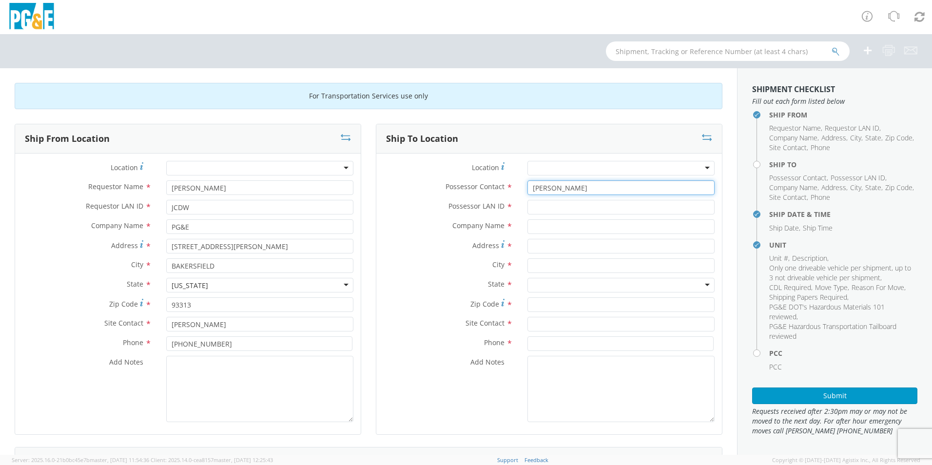
type input "GLENN MOCHEL"
click at [645, 201] on input "Possessor LAN ID *" at bounding box center [620, 207] width 187 height 15
type input "G1MN"
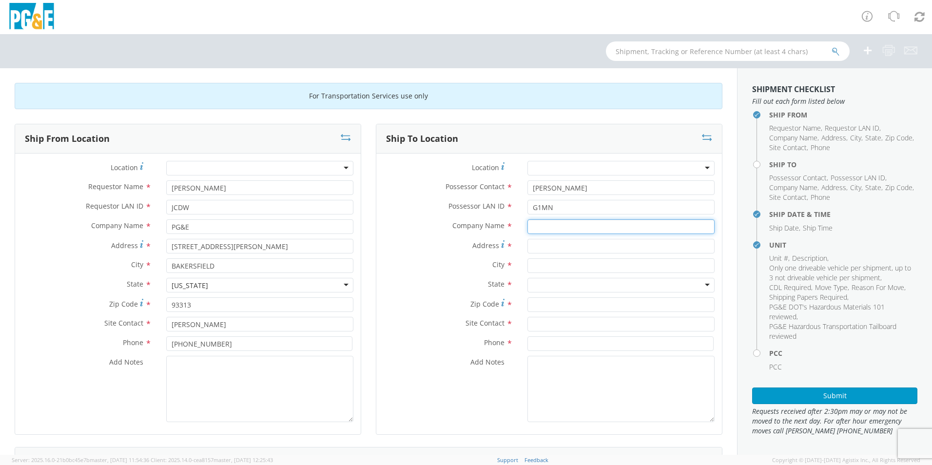
click at [632, 222] on input "text" at bounding box center [620, 226] width 187 height 15
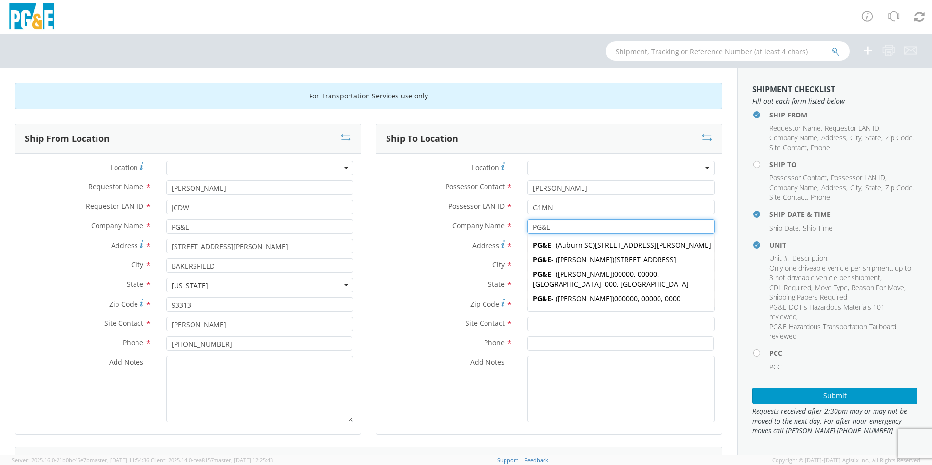
type input "PG&E"
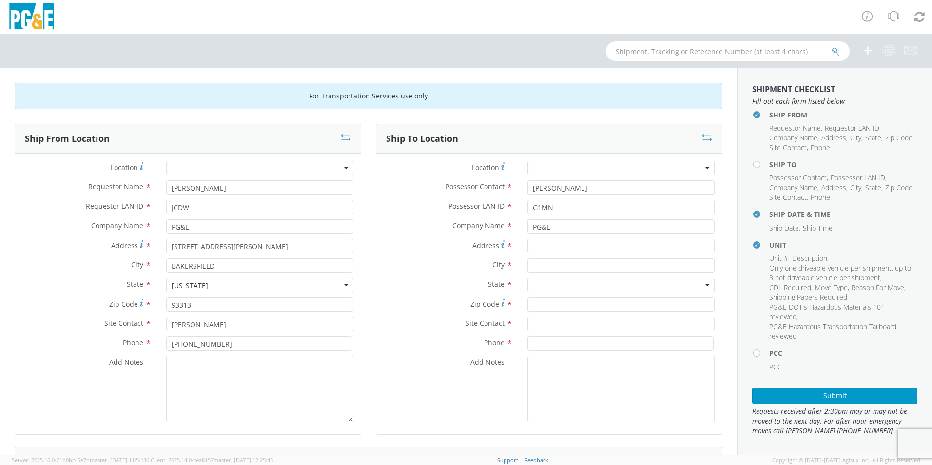
drag, startPoint x: 443, startPoint y: 268, endPoint x: 518, endPoint y: 253, distance: 76.5
click at [446, 268] on label "City *" at bounding box center [448, 264] width 144 height 13
click at [544, 243] on input "Address *" at bounding box center [620, 246] width 187 height 15
type input "316 L ST"
click at [545, 268] on input "text" at bounding box center [620, 265] width 187 height 15
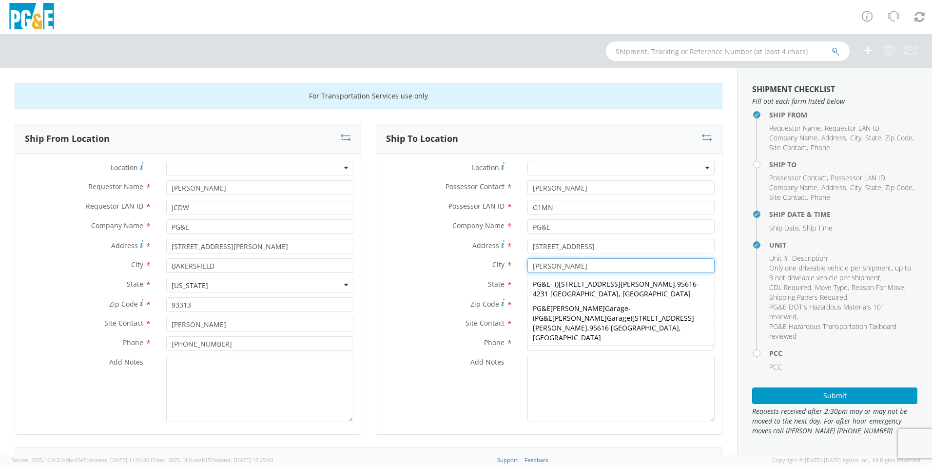
type input "DAVIS"
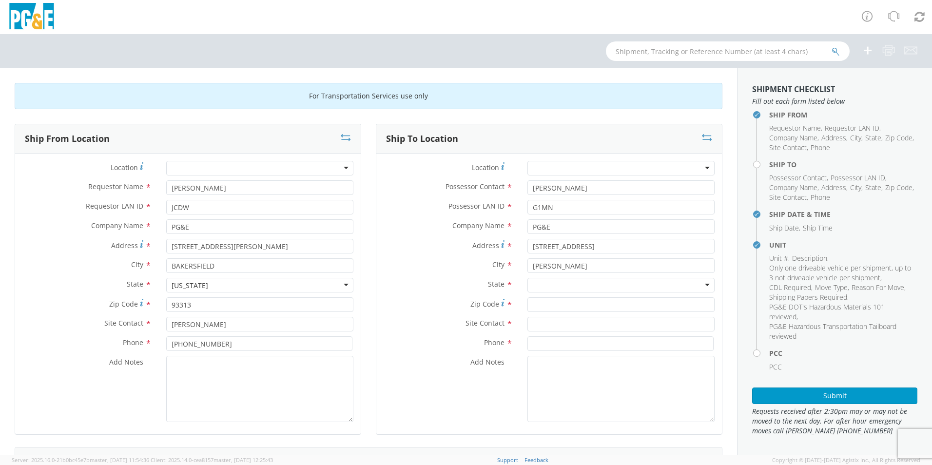
click at [460, 298] on label "Zip Code *" at bounding box center [448, 303] width 144 height 13
click at [527, 298] on input "Zip Code *" at bounding box center [620, 304] width 187 height 15
click at [550, 289] on div at bounding box center [620, 285] width 187 height 15
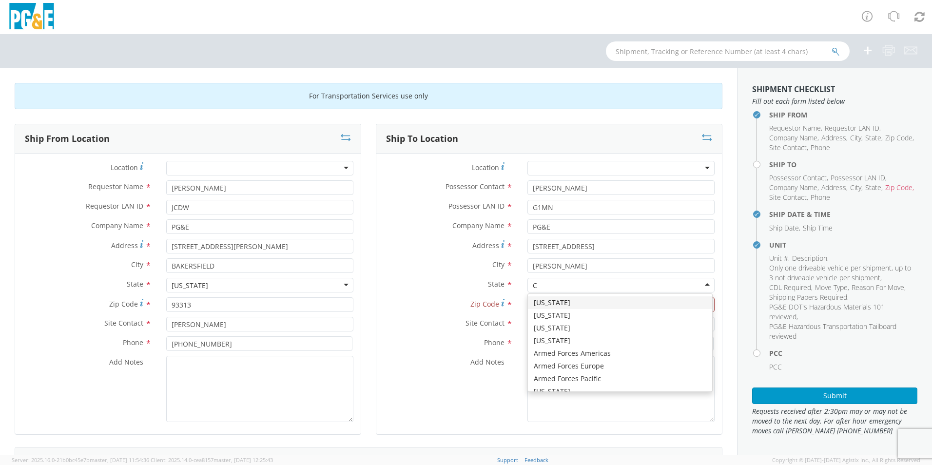
type input "CA"
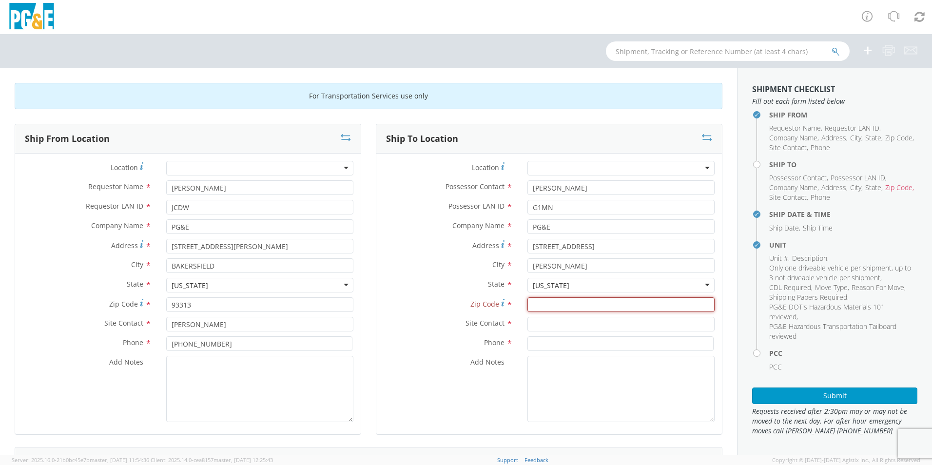
click at [558, 303] on input "Zip Code *" at bounding box center [620, 304] width 187 height 15
type input "95616"
click at [558, 324] on input "text" at bounding box center [620, 324] width 187 height 15
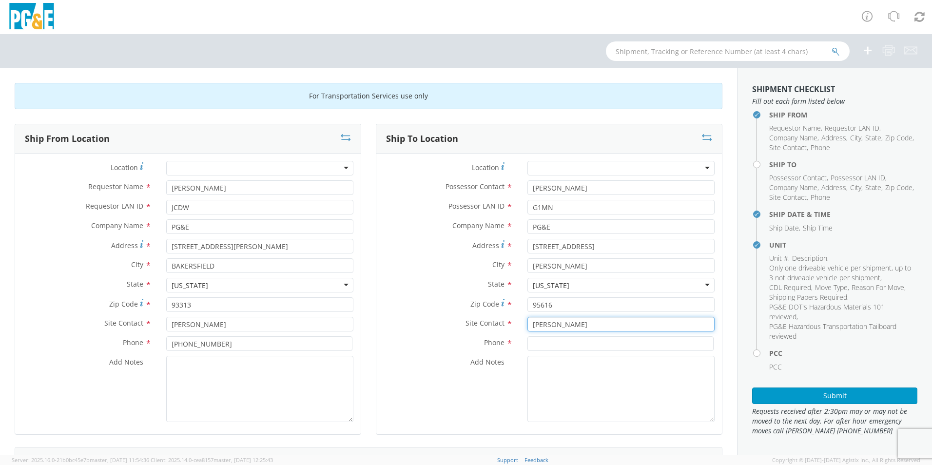
type input "GLENN MOCHEL"
click at [478, 351] on div "Phone *" at bounding box center [549, 343] width 346 height 15
click at [550, 341] on input at bounding box center [620, 343] width 186 height 15
click at [567, 348] on input at bounding box center [620, 343] width 186 height 15
type input "530-902-9439"
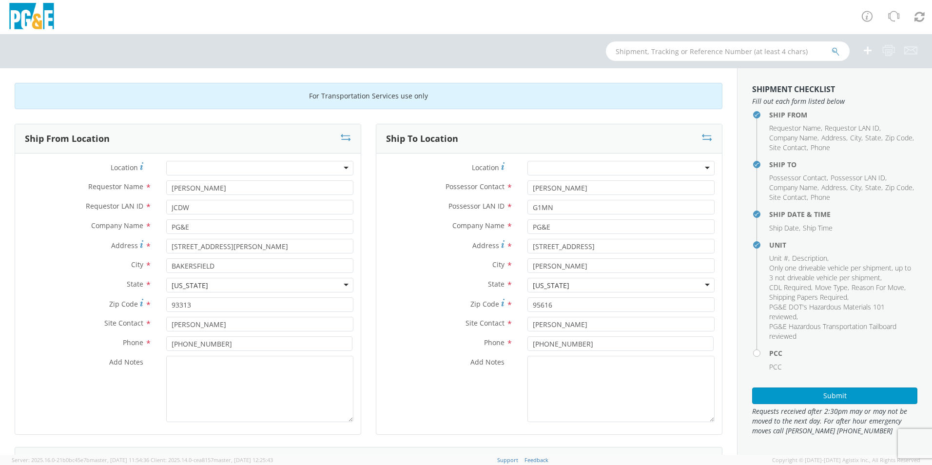
click at [479, 380] on div "Add Notes *" at bounding box center [549, 389] width 346 height 66
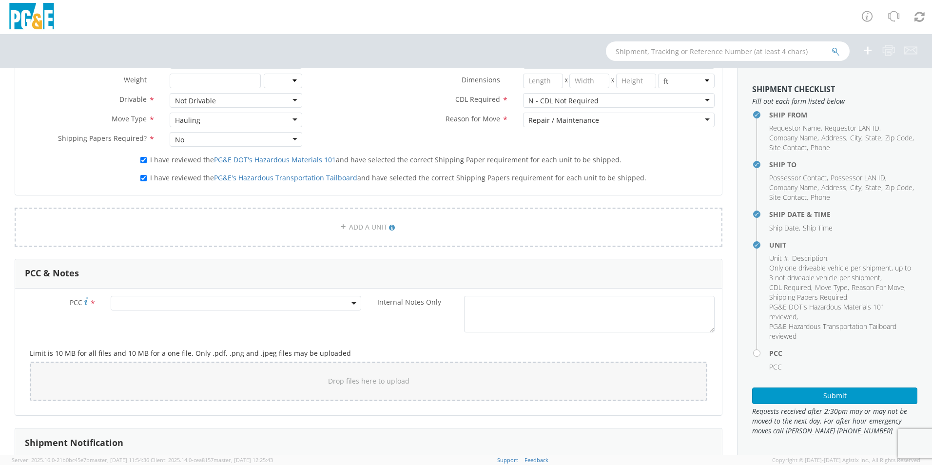
scroll to position [585, 0]
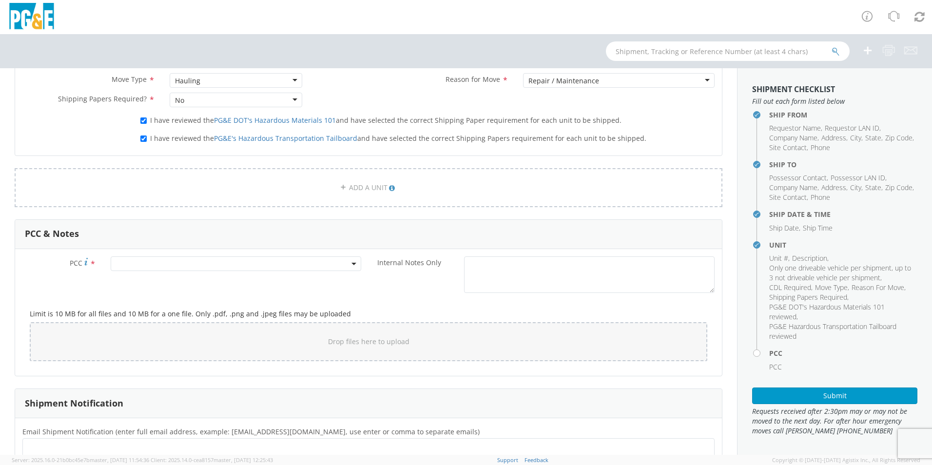
click at [147, 264] on span at bounding box center [236, 263] width 251 height 15
click at [140, 281] on input "number" at bounding box center [234, 280] width 243 height 15
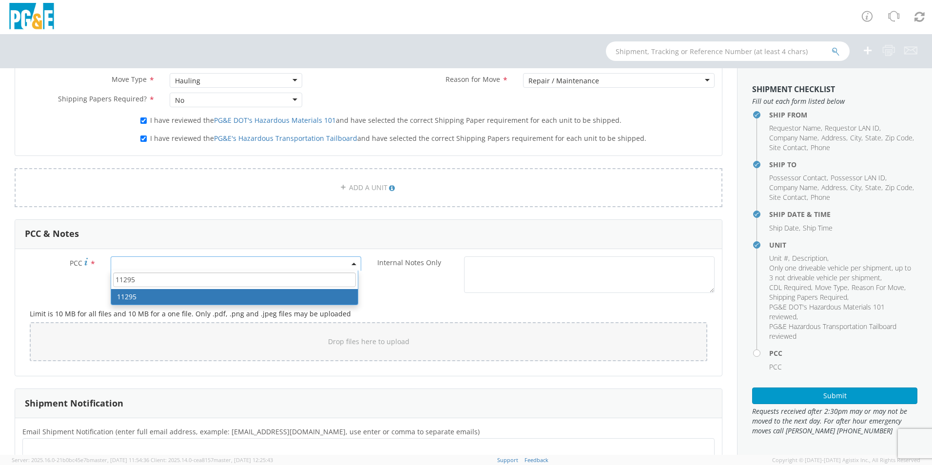
type input "11295"
select select "11295"
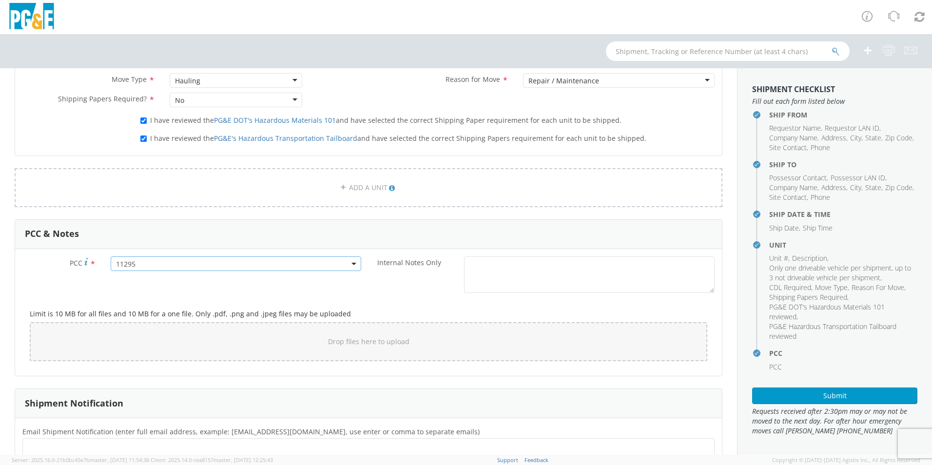
click at [249, 290] on div "PCC * 11295 11295 Internal Notes Only *" at bounding box center [368, 276] width 707 height 41
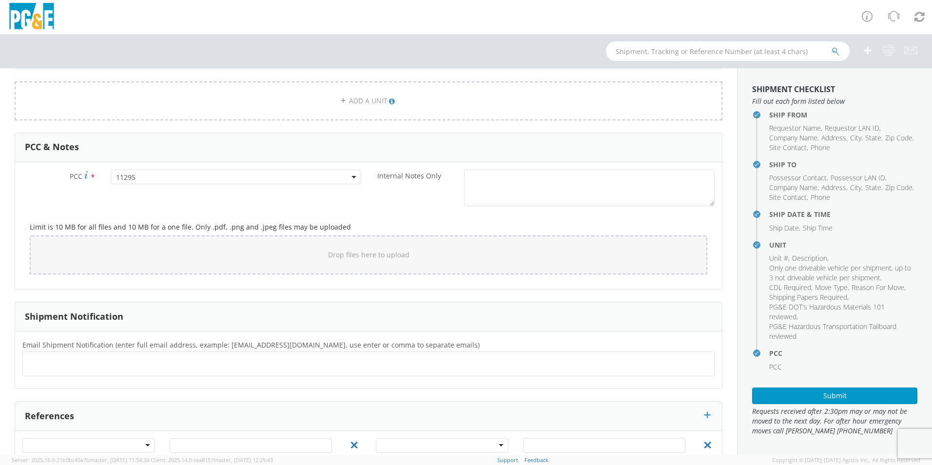
scroll to position [714, 0]
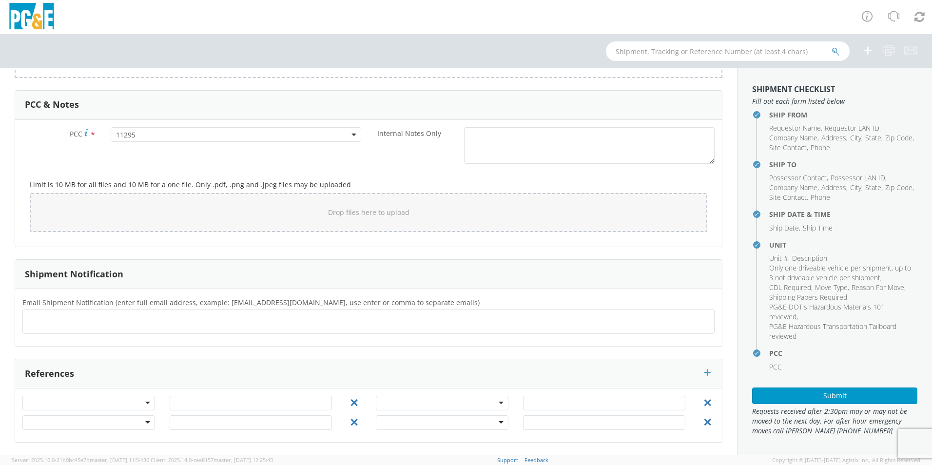
click at [147, 323] on ul at bounding box center [368, 321] width 683 height 16
click at [140, 325] on ul at bounding box center [368, 321] width 683 height 16
type input "G1MN@PGE.COM"
type input "[EMAIL_ADDRESS][DOMAIN_NAME]"
click at [218, 316] on ul "G1MN@PGE.COM × JPRW@PGE.COM ×" at bounding box center [368, 321] width 683 height 17
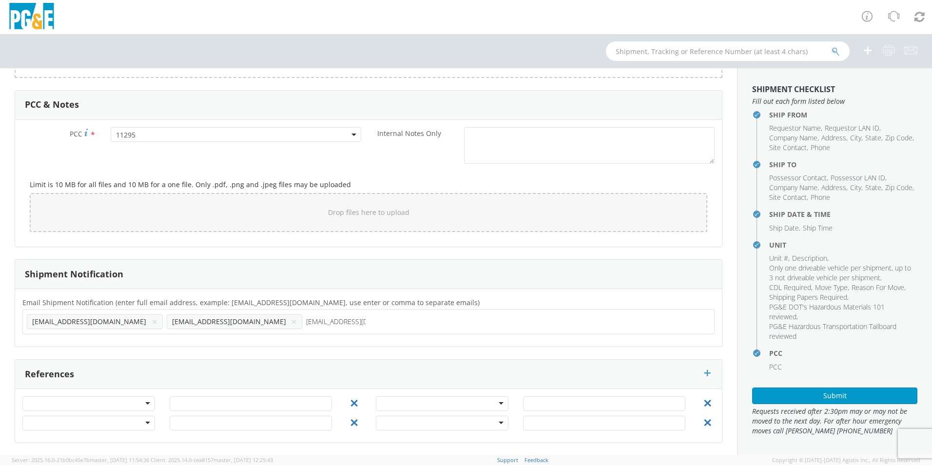
type input "D4W3@PGE.COM"
click at [262, 346] on div "Email Shipment Notification (enter full email address, example: jdoe01@agistix.…" at bounding box center [368, 318] width 707 height 58
click at [446, 321] on input "text" at bounding box center [479, 321] width 66 height 14
click at [342, 336] on div "Email Shipment Notification (enter full email address, example: jdoe01@agistix.…" at bounding box center [368, 317] width 707 height 43
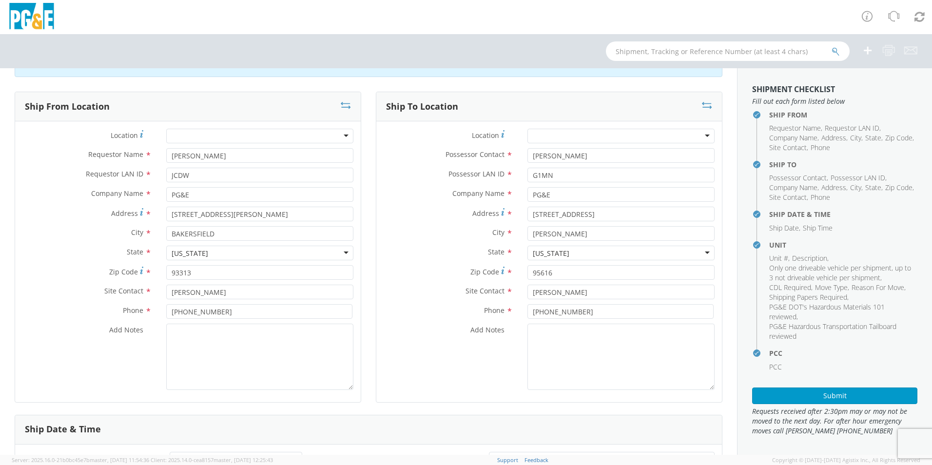
scroll to position [0, 0]
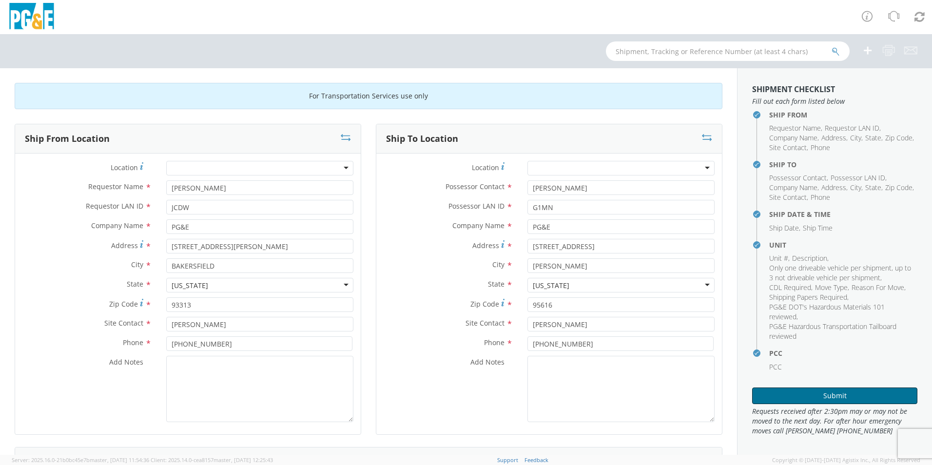
click at [826, 404] on button "Submit" at bounding box center [834, 396] width 165 height 17
